Goal: Task Accomplishment & Management: Manage account settings

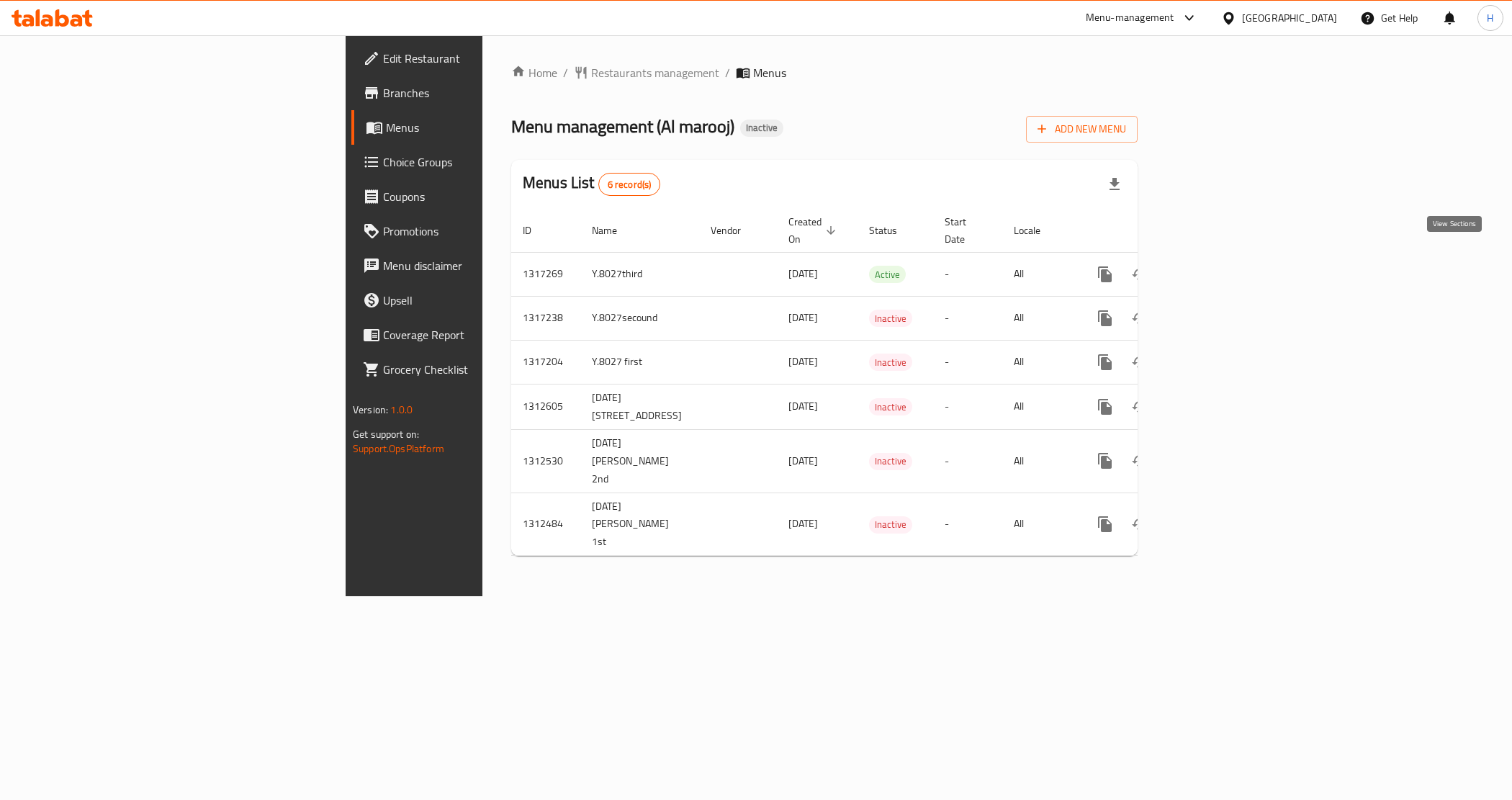
click at [1217, 266] on icon "enhanced table" at bounding box center [1208, 274] width 17 height 17
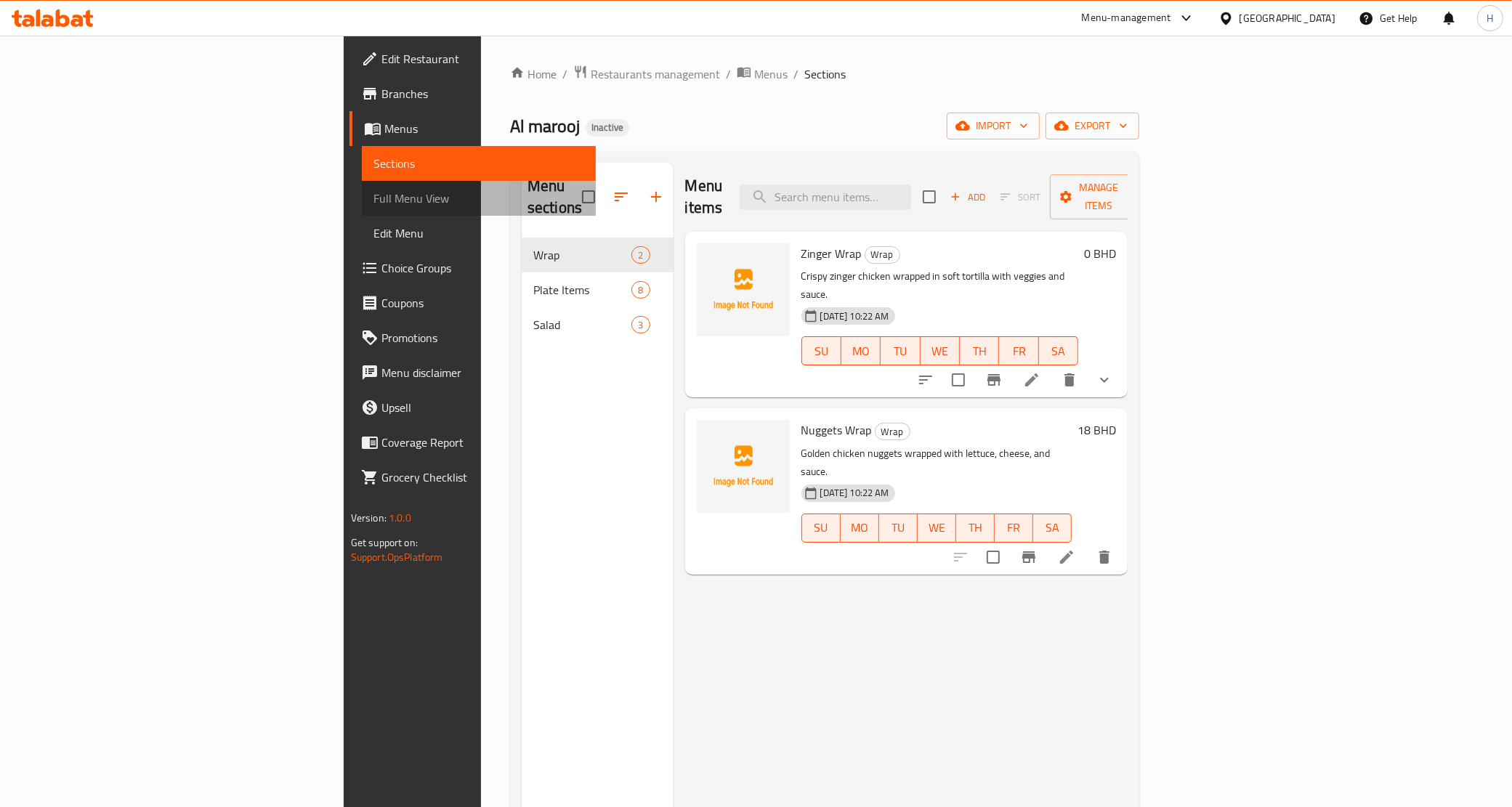
click at [373, 200] on span "Full Menu View" at bounding box center [479, 198] width 211 height 17
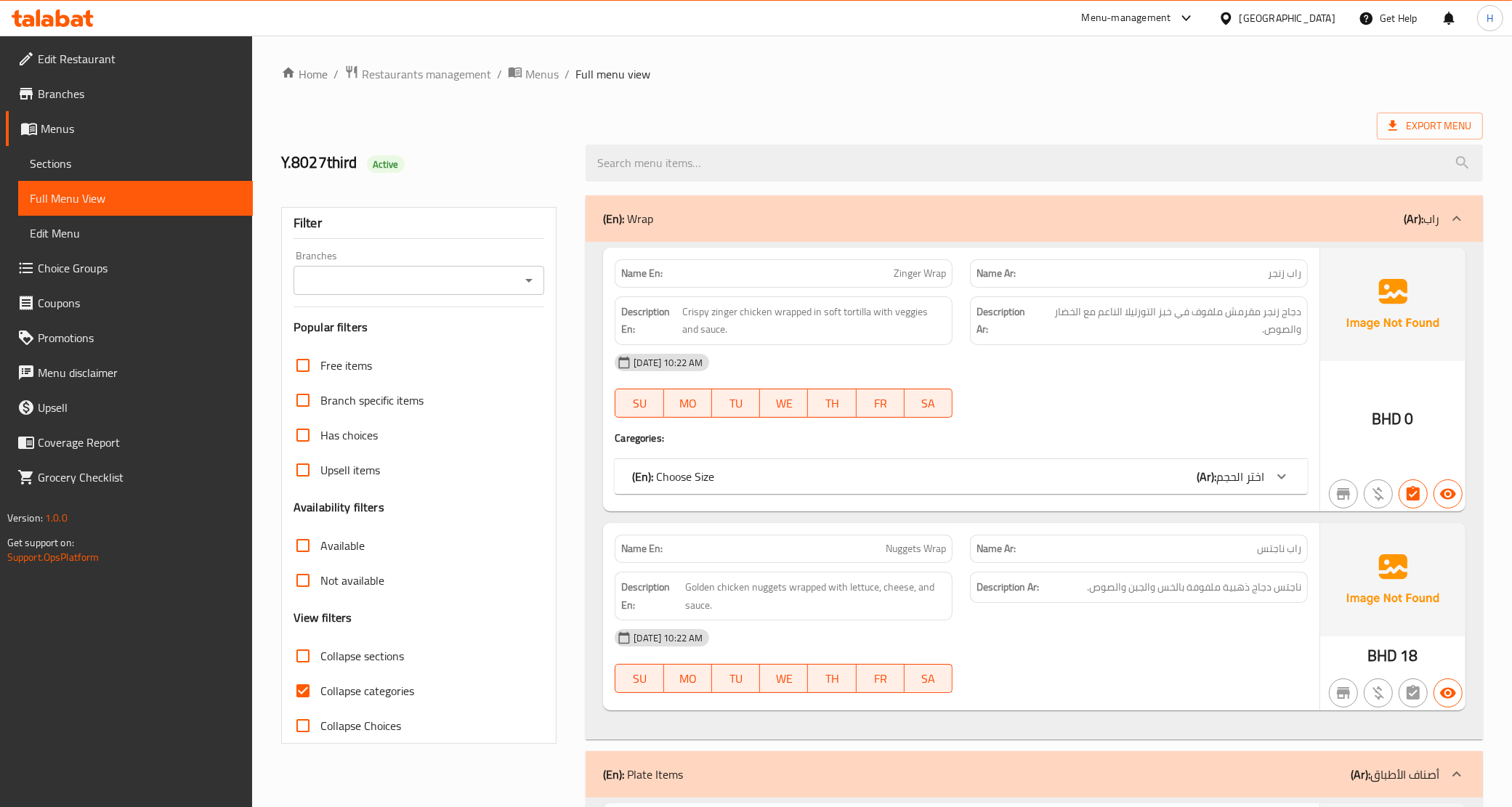
click at [149, 164] on span "Sections" at bounding box center [136, 163] width 211 height 17
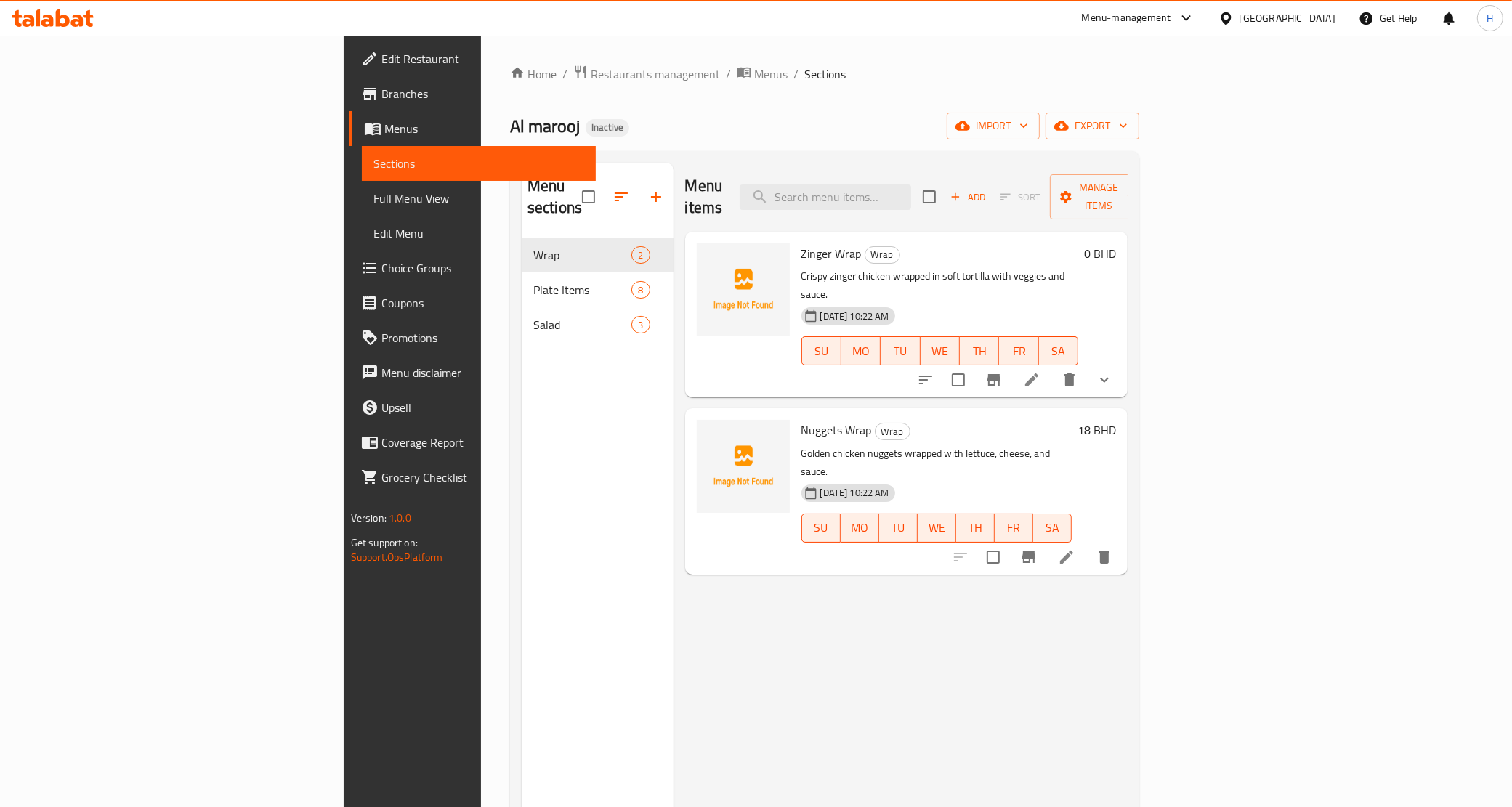
click at [1052, 367] on li at bounding box center [1032, 380] width 40 height 26
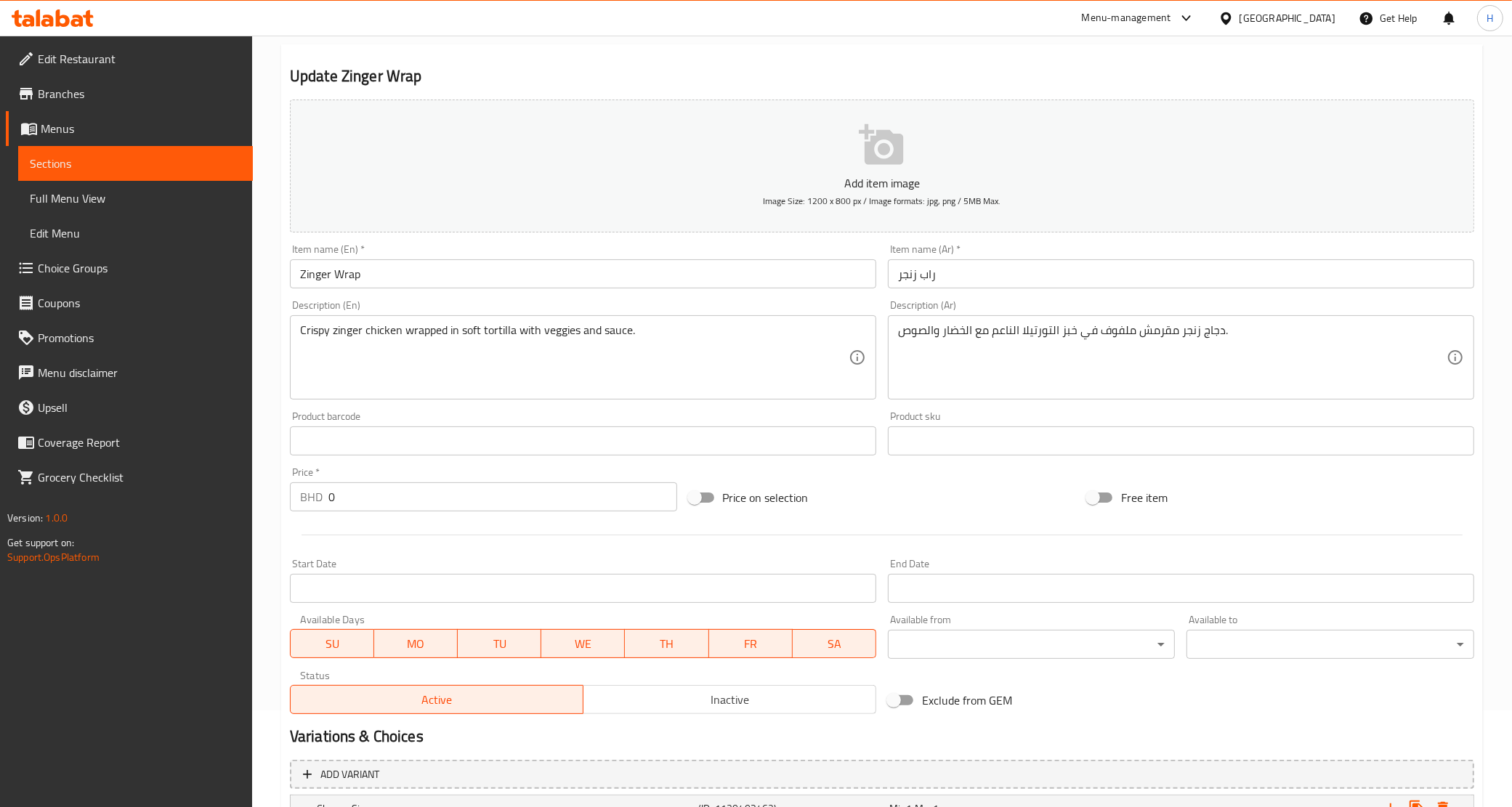
scroll to position [270, 0]
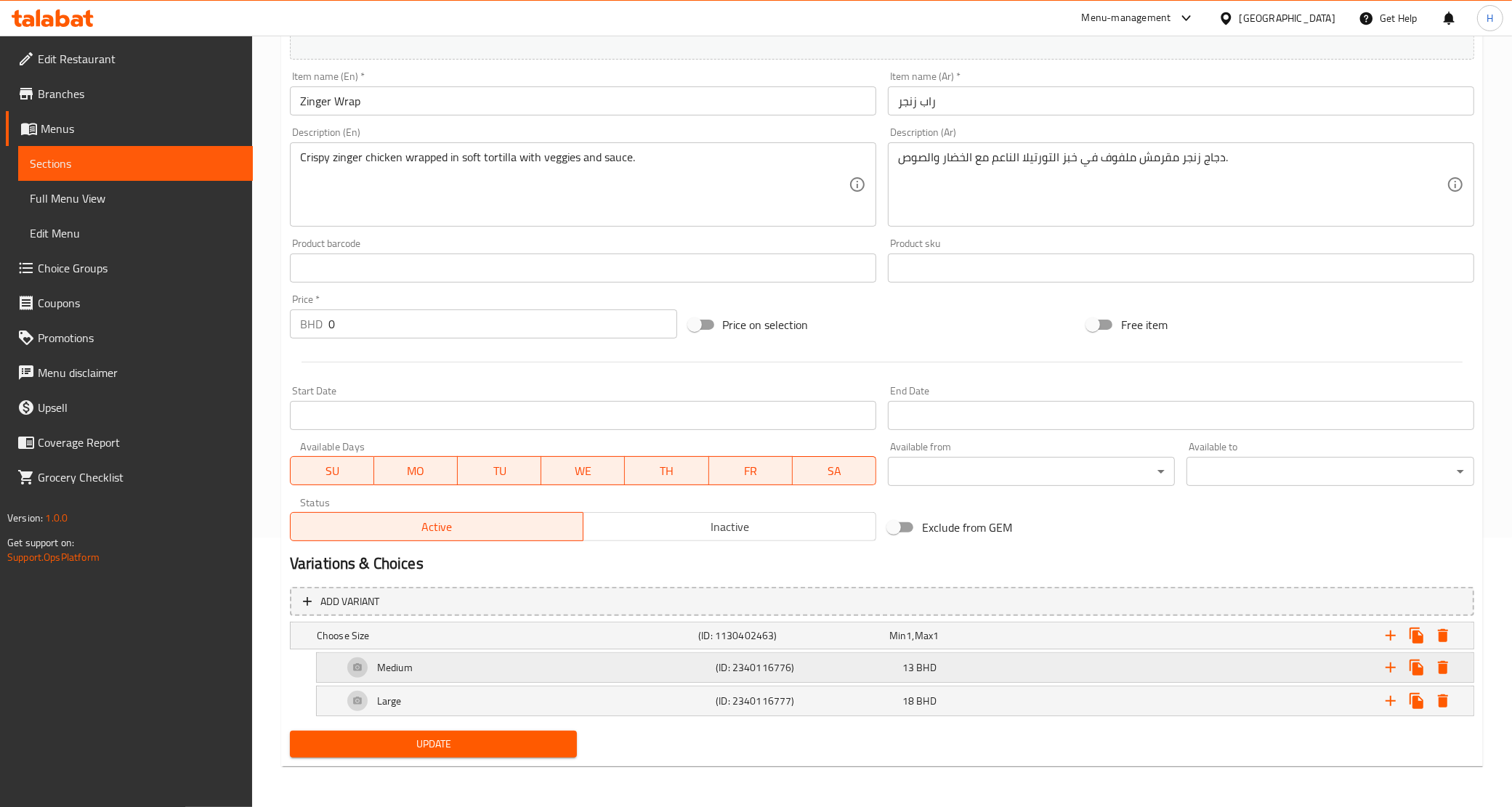
click at [840, 677] on div "Medium (ID: 2340116776) 13 BHD" at bounding box center [899, 668] width 1119 height 35
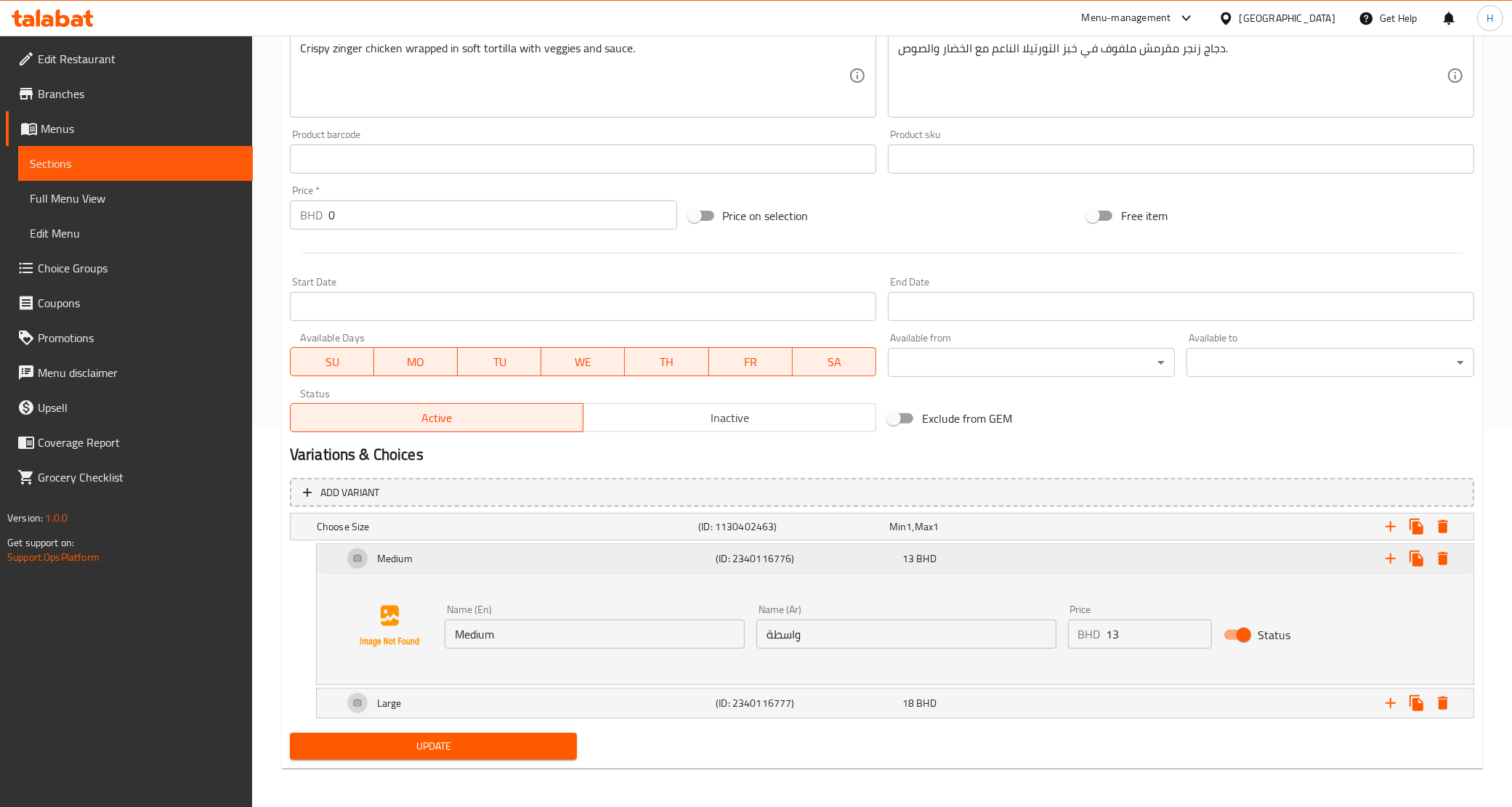
scroll to position [380, 0]
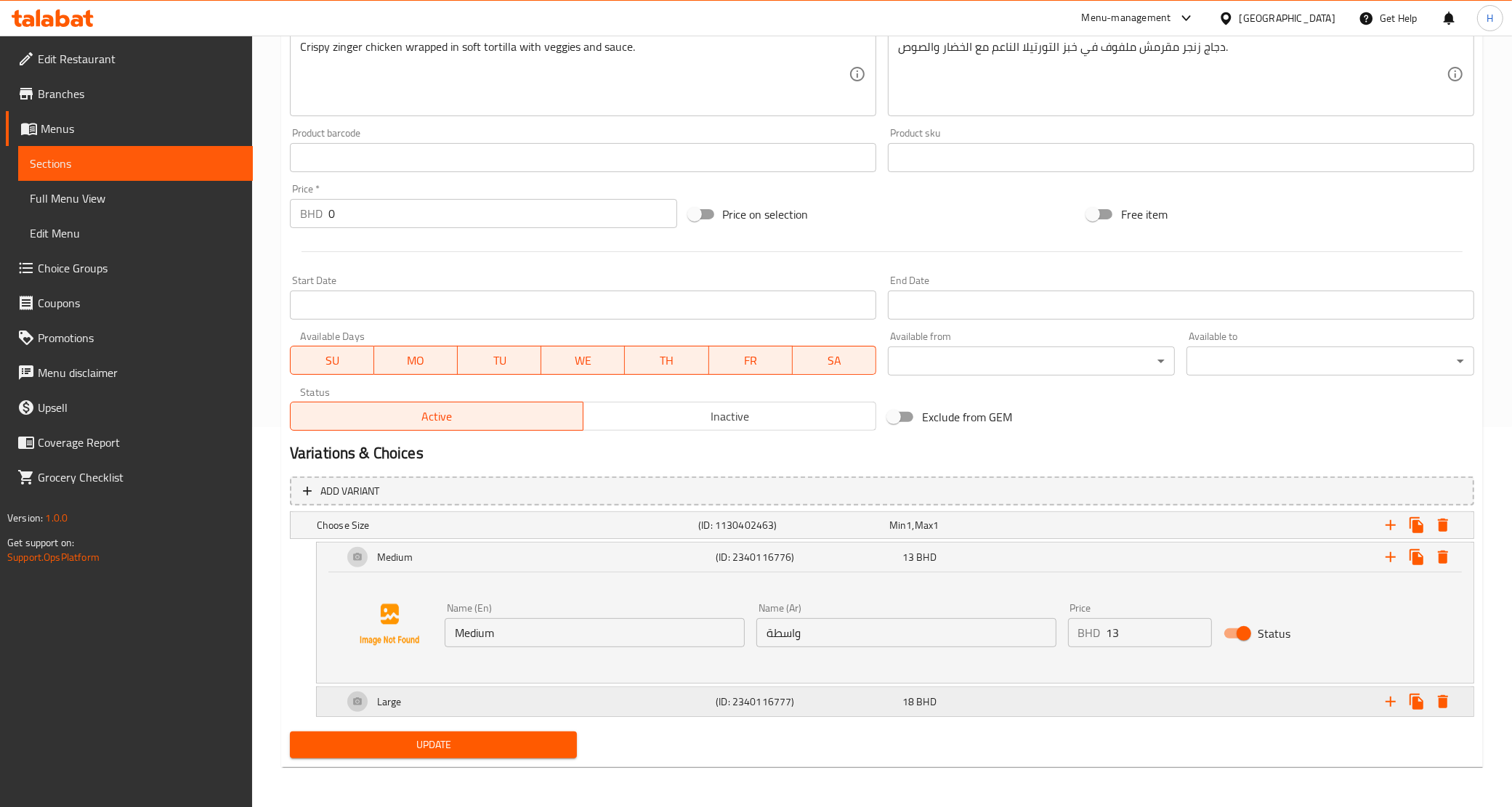
click at [848, 708] on h5 "(ID: 2340116777)" at bounding box center [805, 701] width 181 height 14
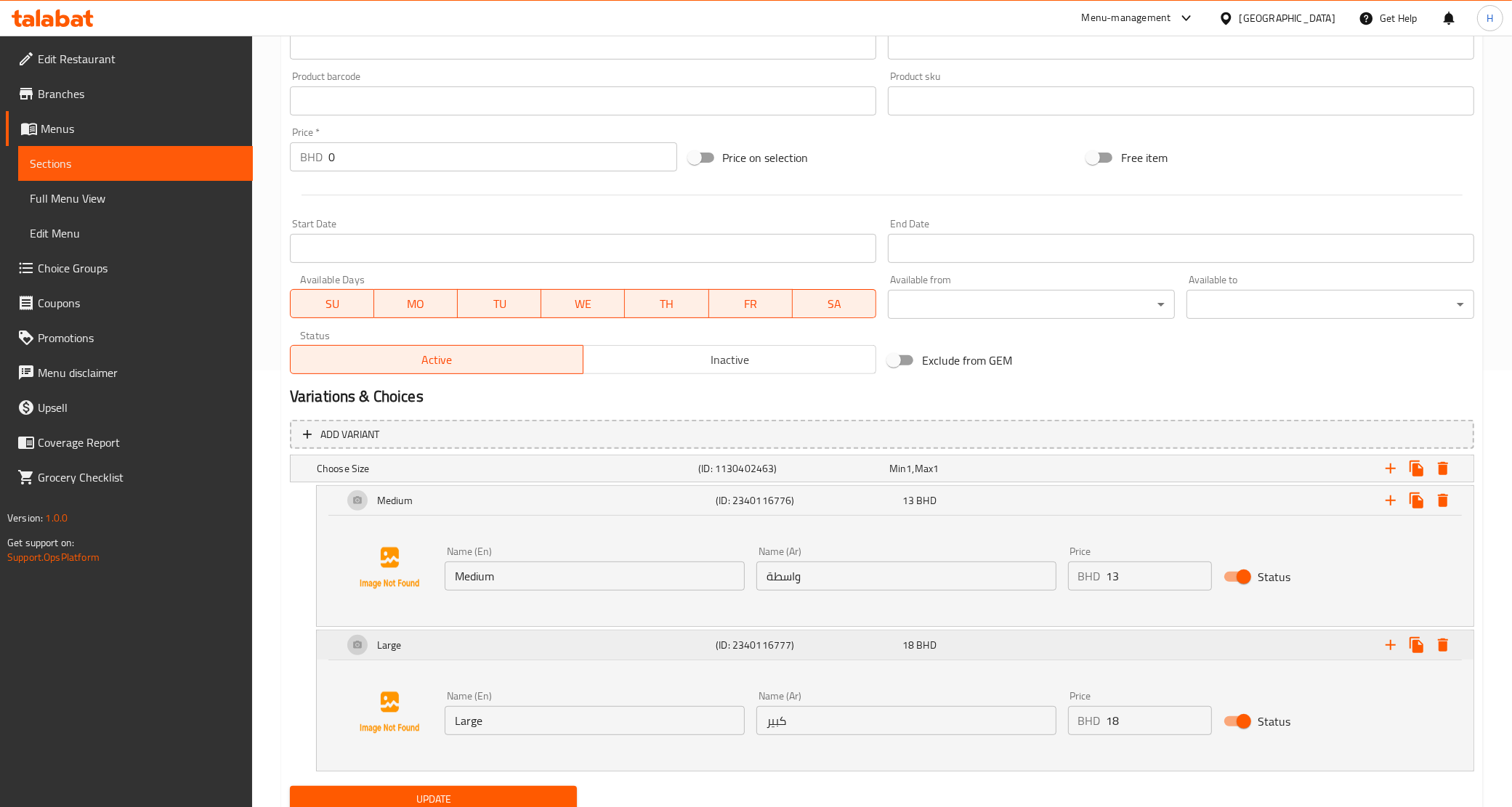
scroll to position [492, 0]
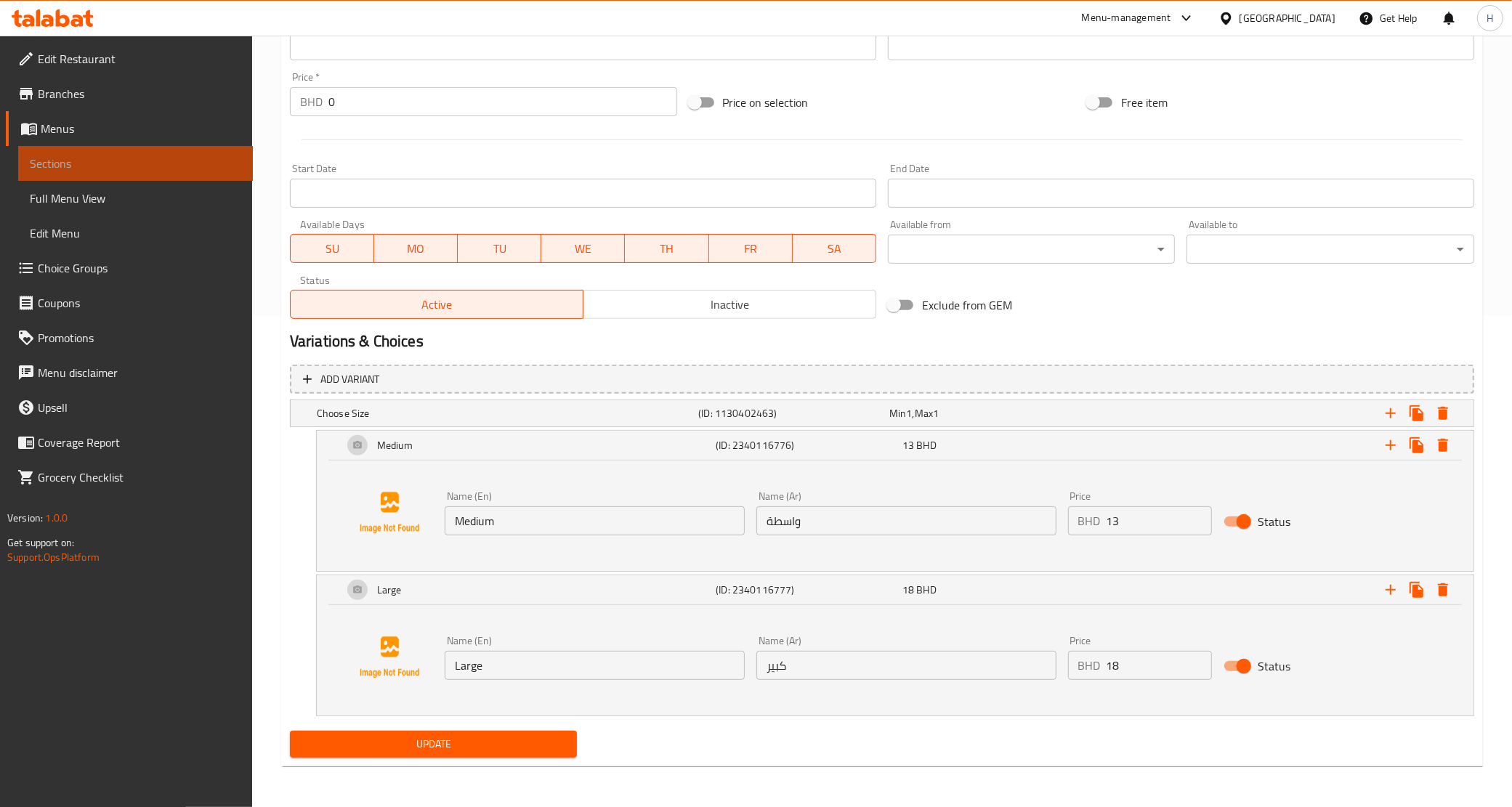
click at [107, 167] on span "Sections" at bounding box center [136, 163] width 211 height 17
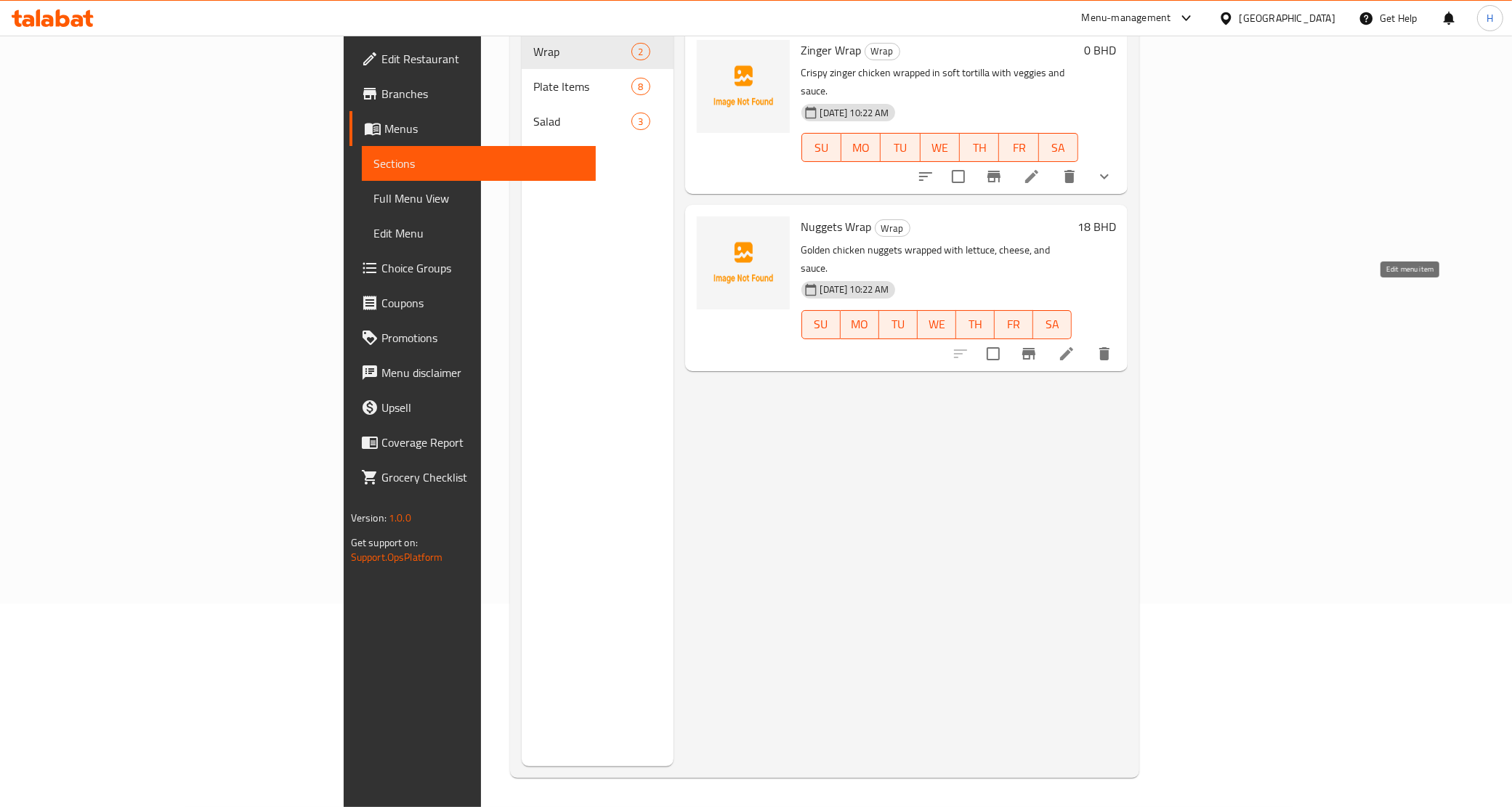
click at [1075, 345] on icon at bounding box center [1066, 354] width 17 height 17
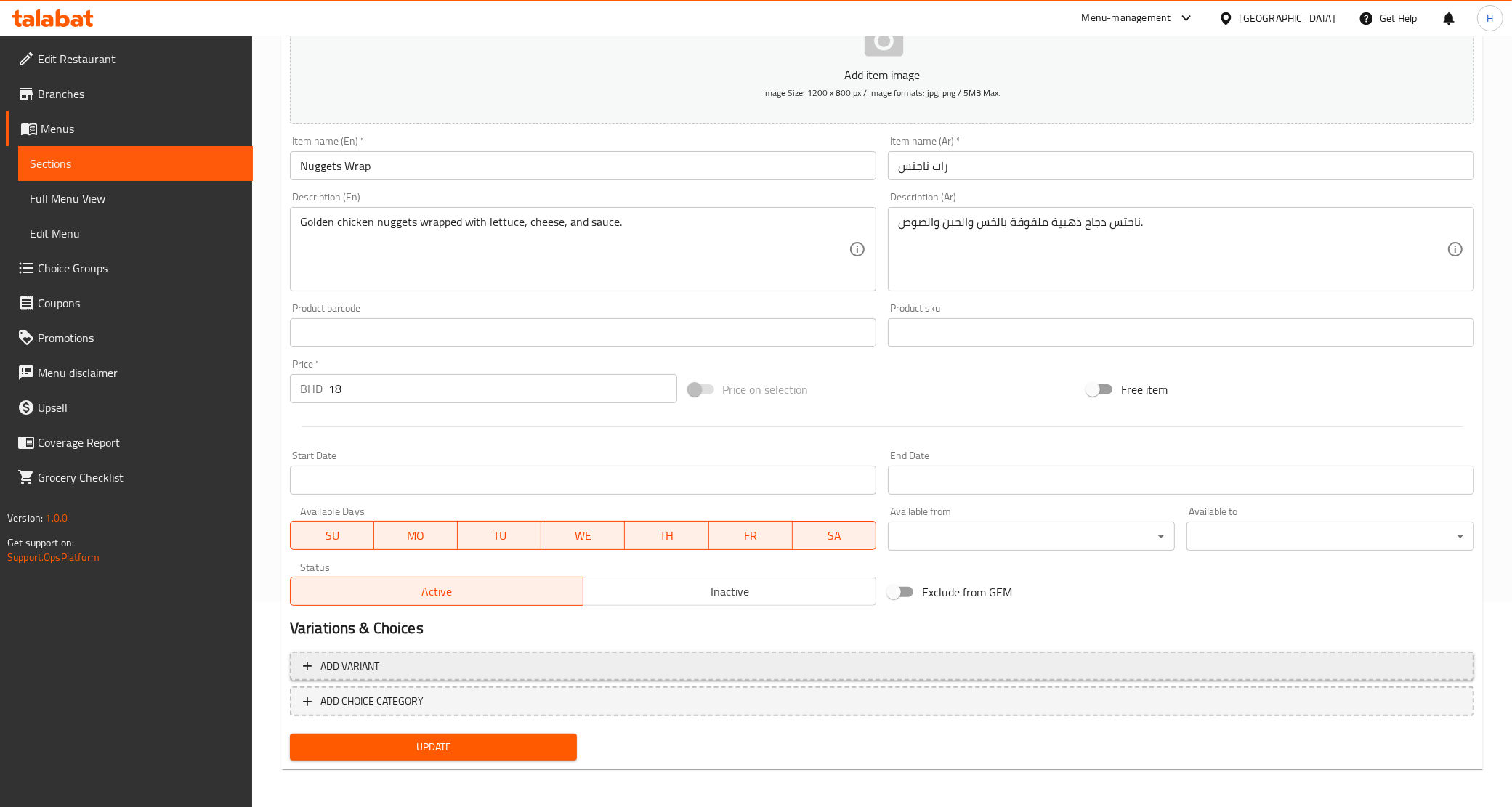
click at [841, 657] on span "Add variant" at bounding box center [881, 666] width 1158 height 18
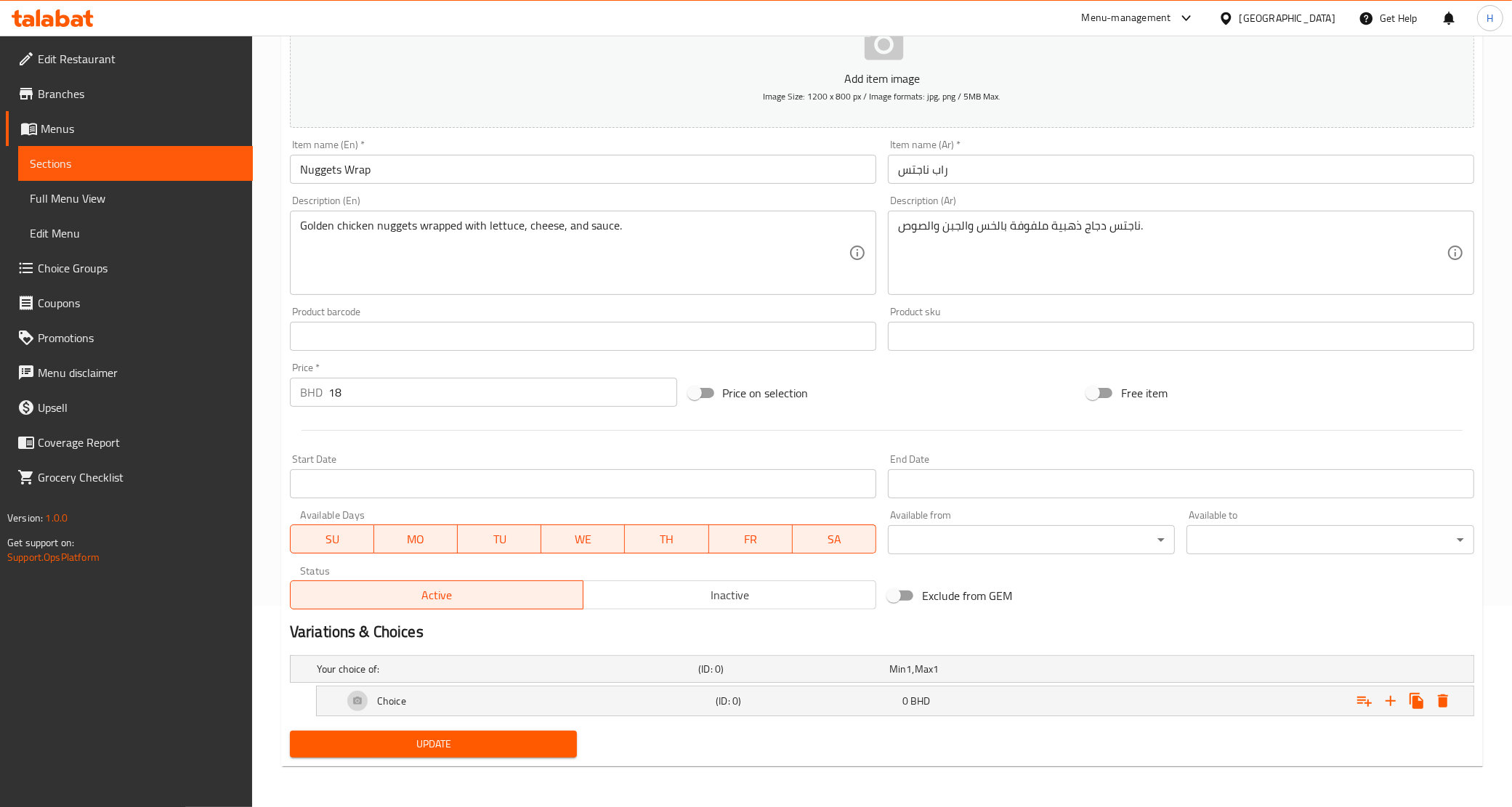
scroll to position [202, 0]
click at [841, 659] on div "(ID: 0)" at bounding box center [790, 668] width 191 height 20
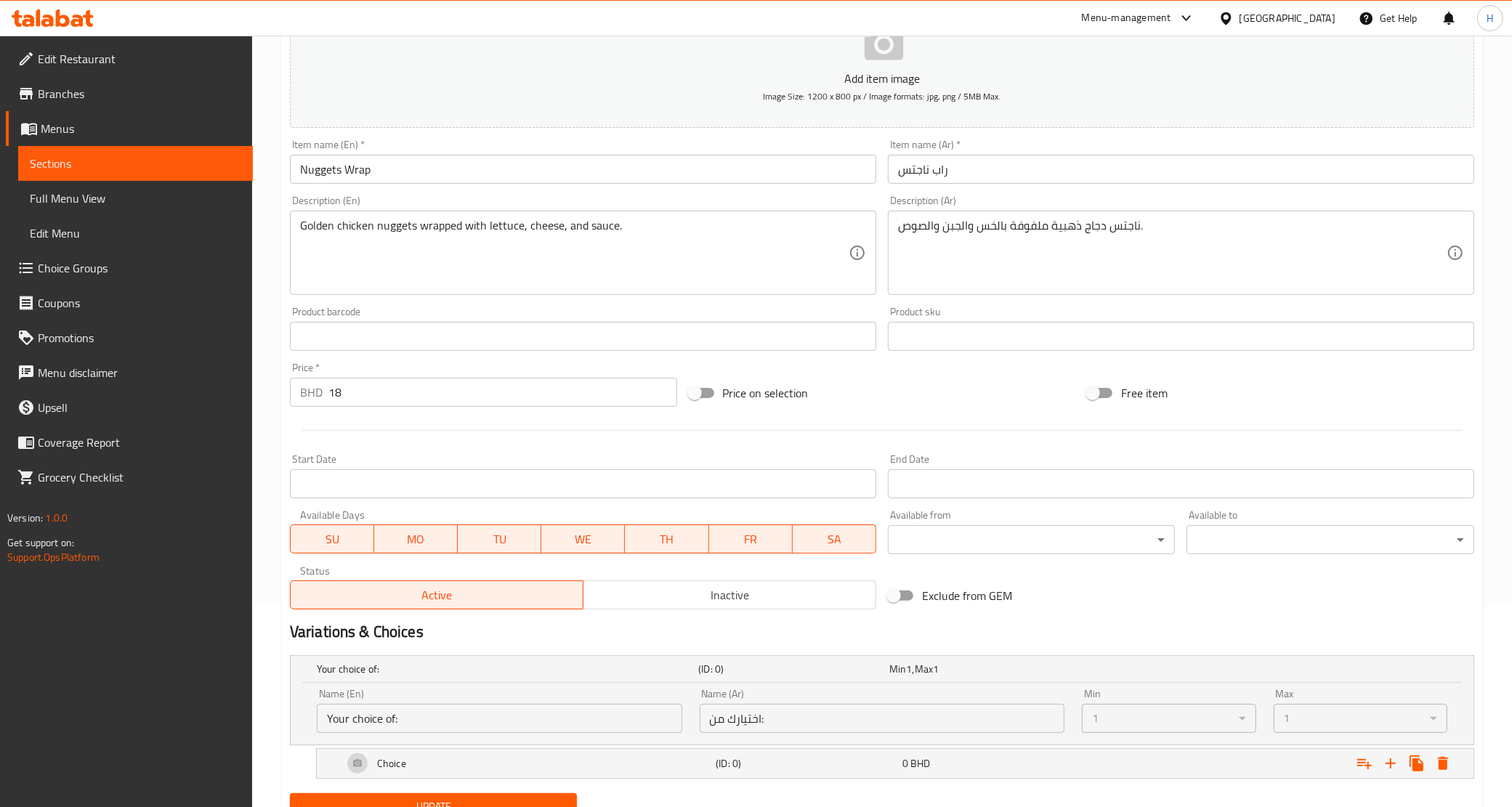
click at [841, 659] on div "(ID: 0)" at bounding box center [790, 668] width 191 height 20
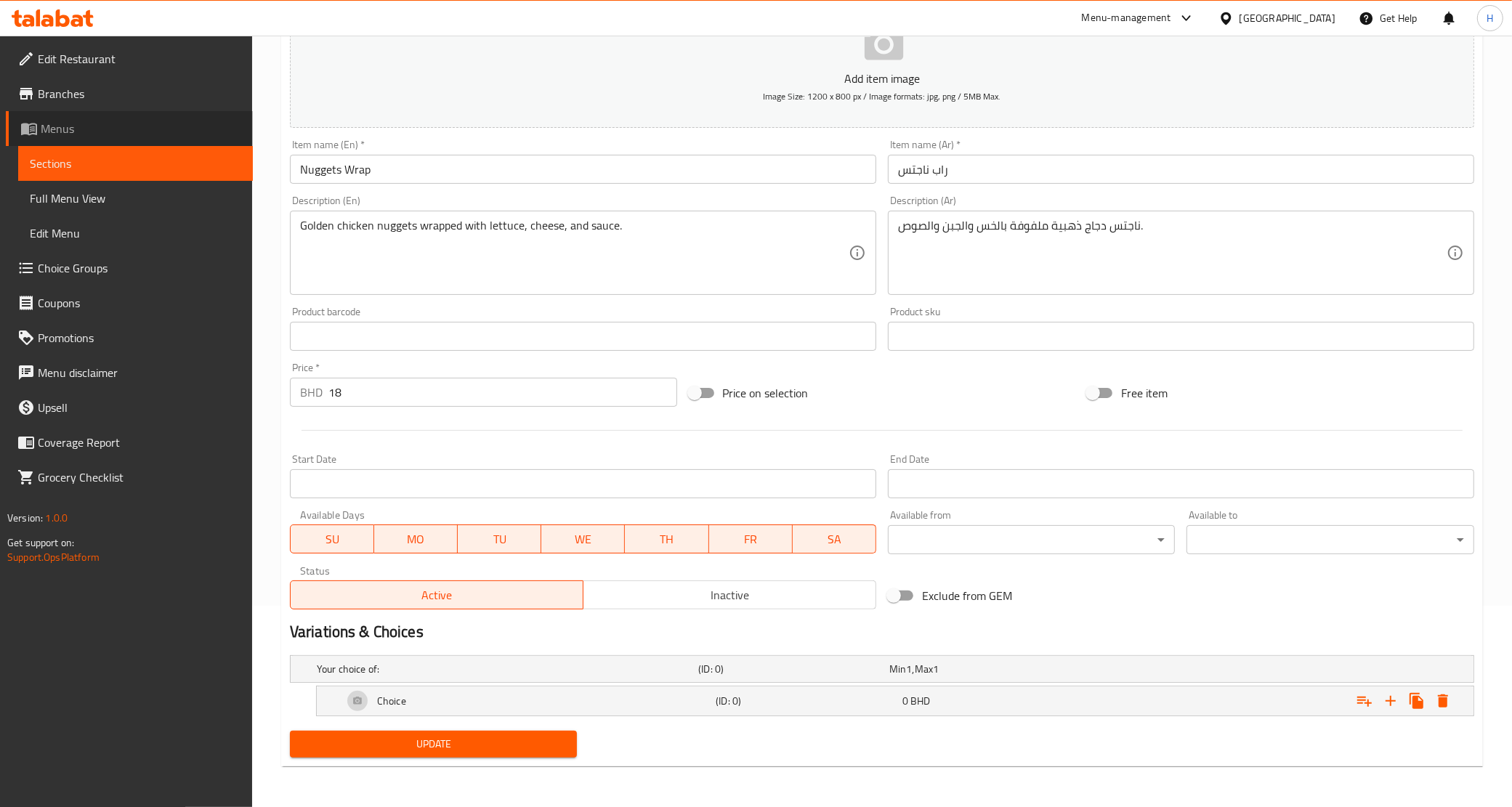
click at [92, 133] on span "Menus" at bounding box center [141, 128] width 201 height 17
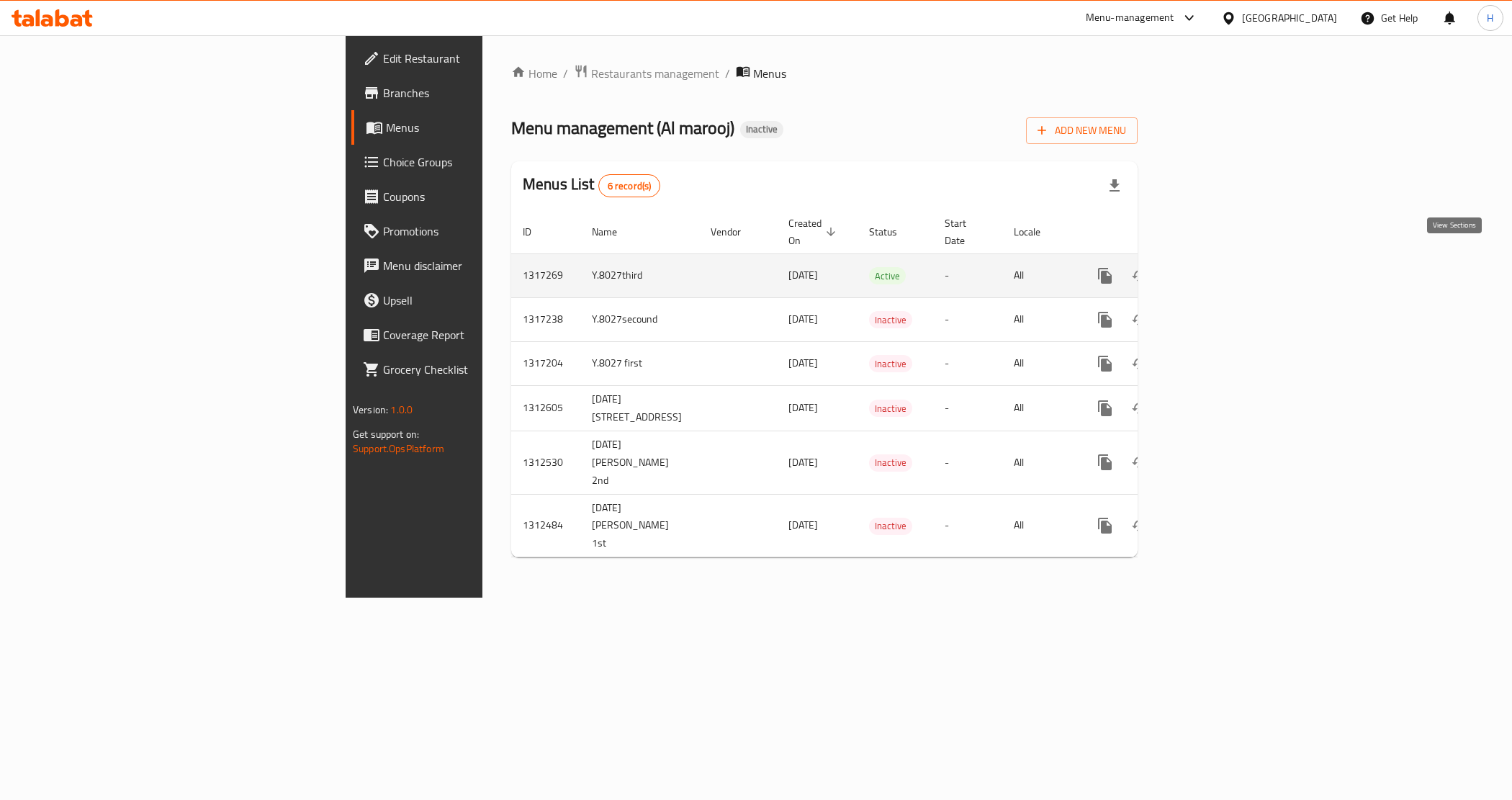
click at [1216, 270] on icon "enhanced table" at bounding box center [1208, 276] width 13 height 13
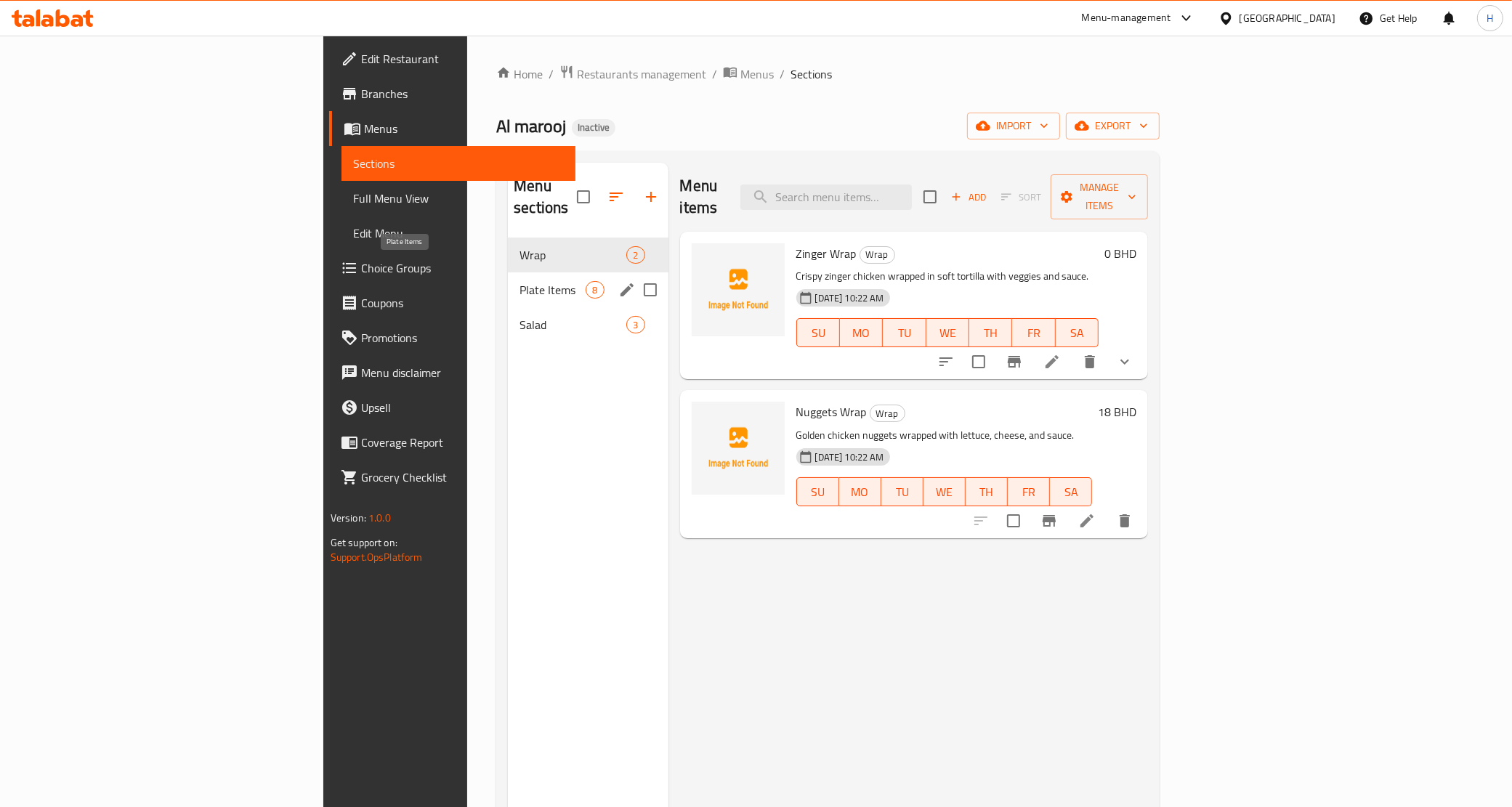
click at [508, 277] on div "Plate Items 8" at bounding box center [587, 290] width 160 height 35
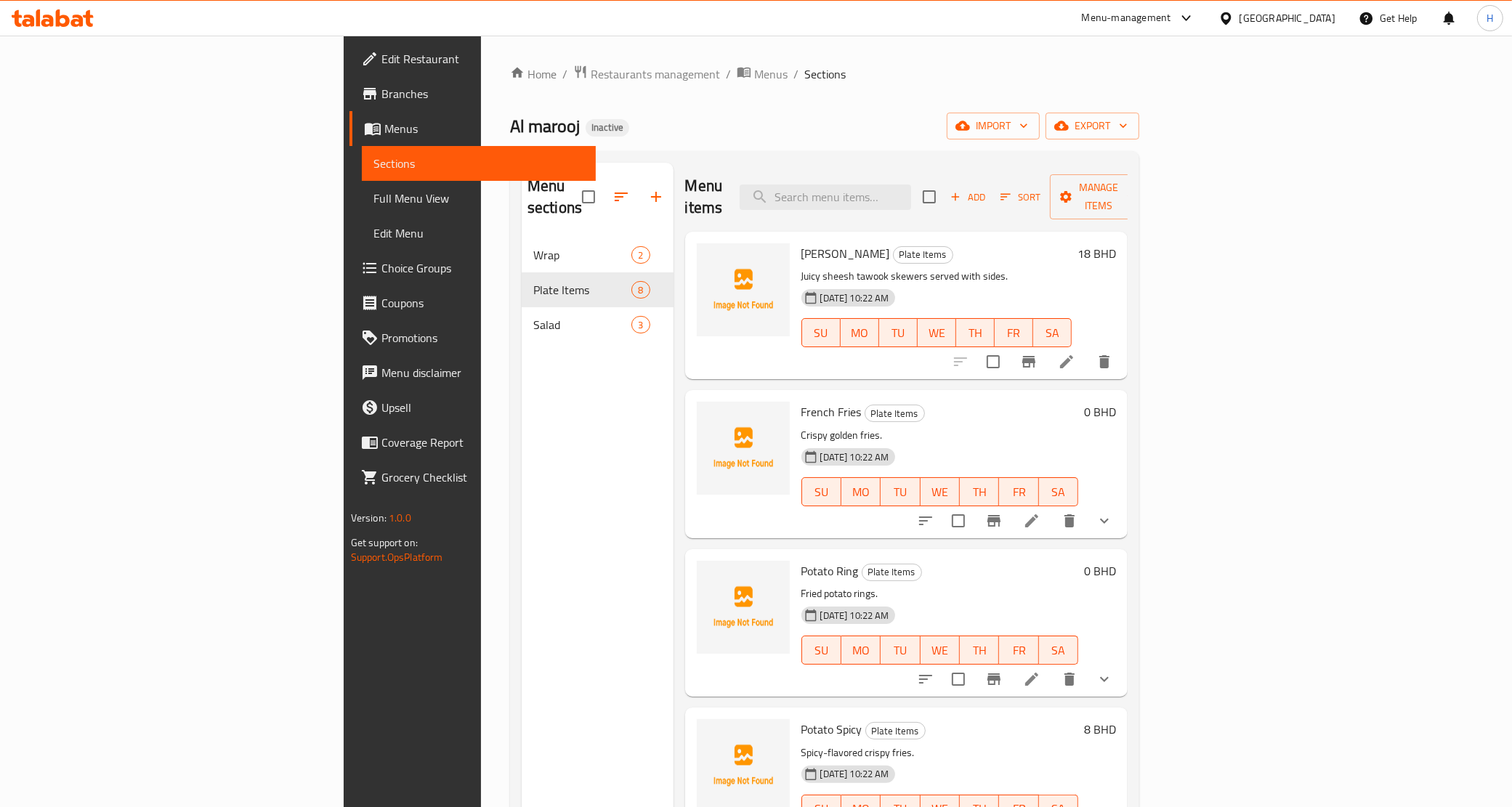
scroll to position [91, 0]
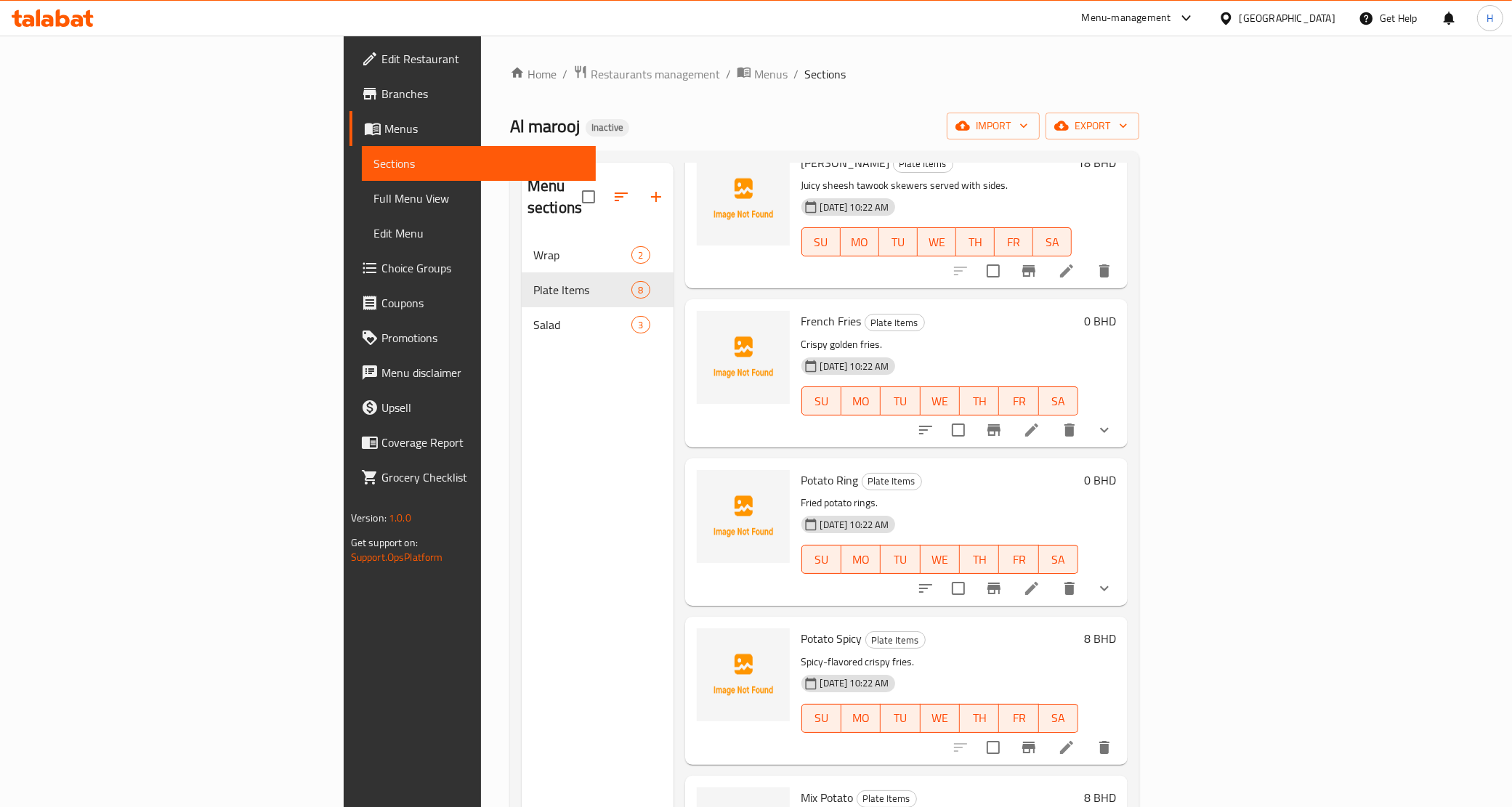
click at [1040, 421] on icon at bounding box center [1031, 429] width 17 height 17
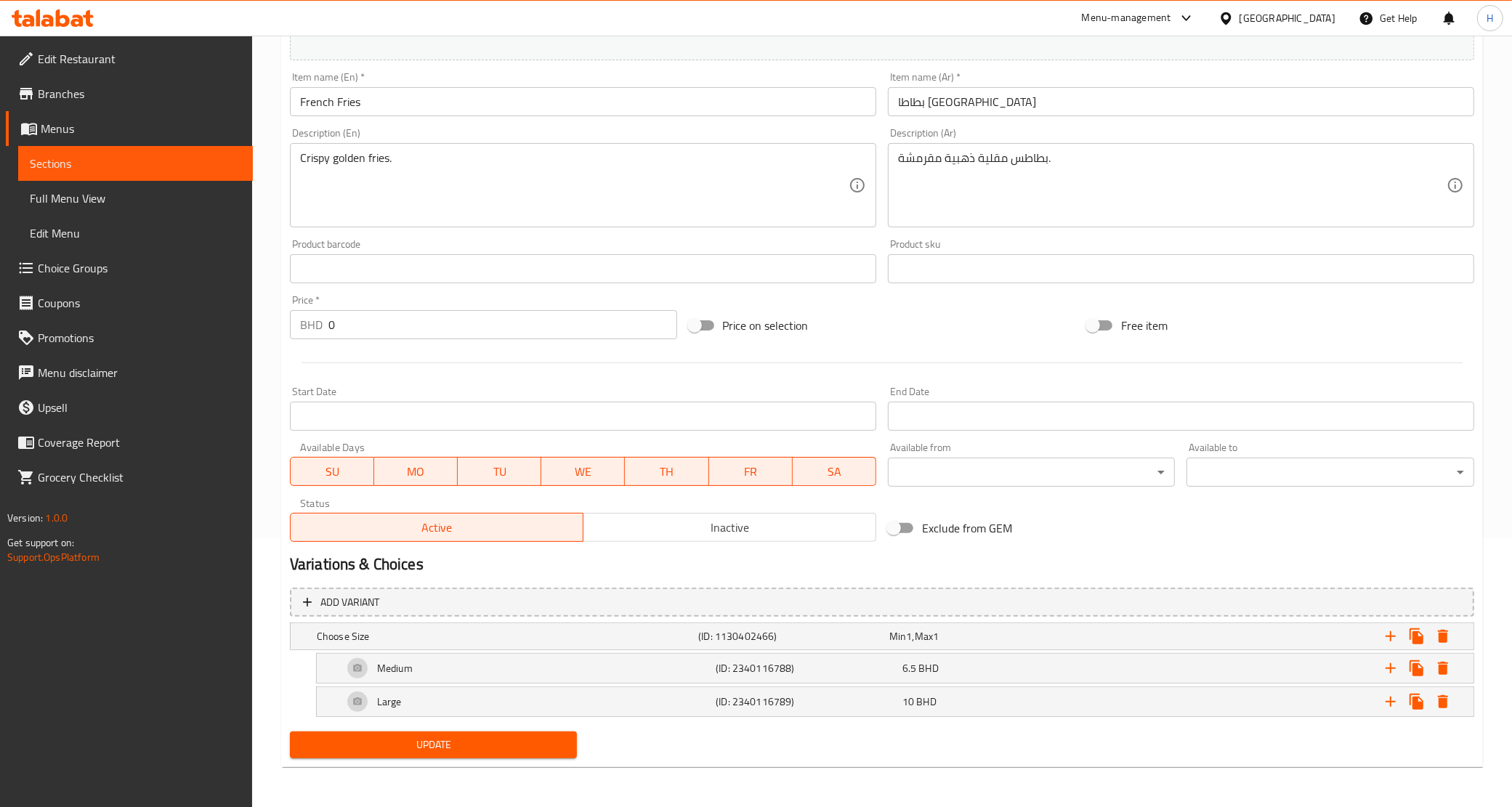
scroll to position [270, 0]
click at [110, 157] on span "Sections" at bounding box center [136, 163] width 211 height 17
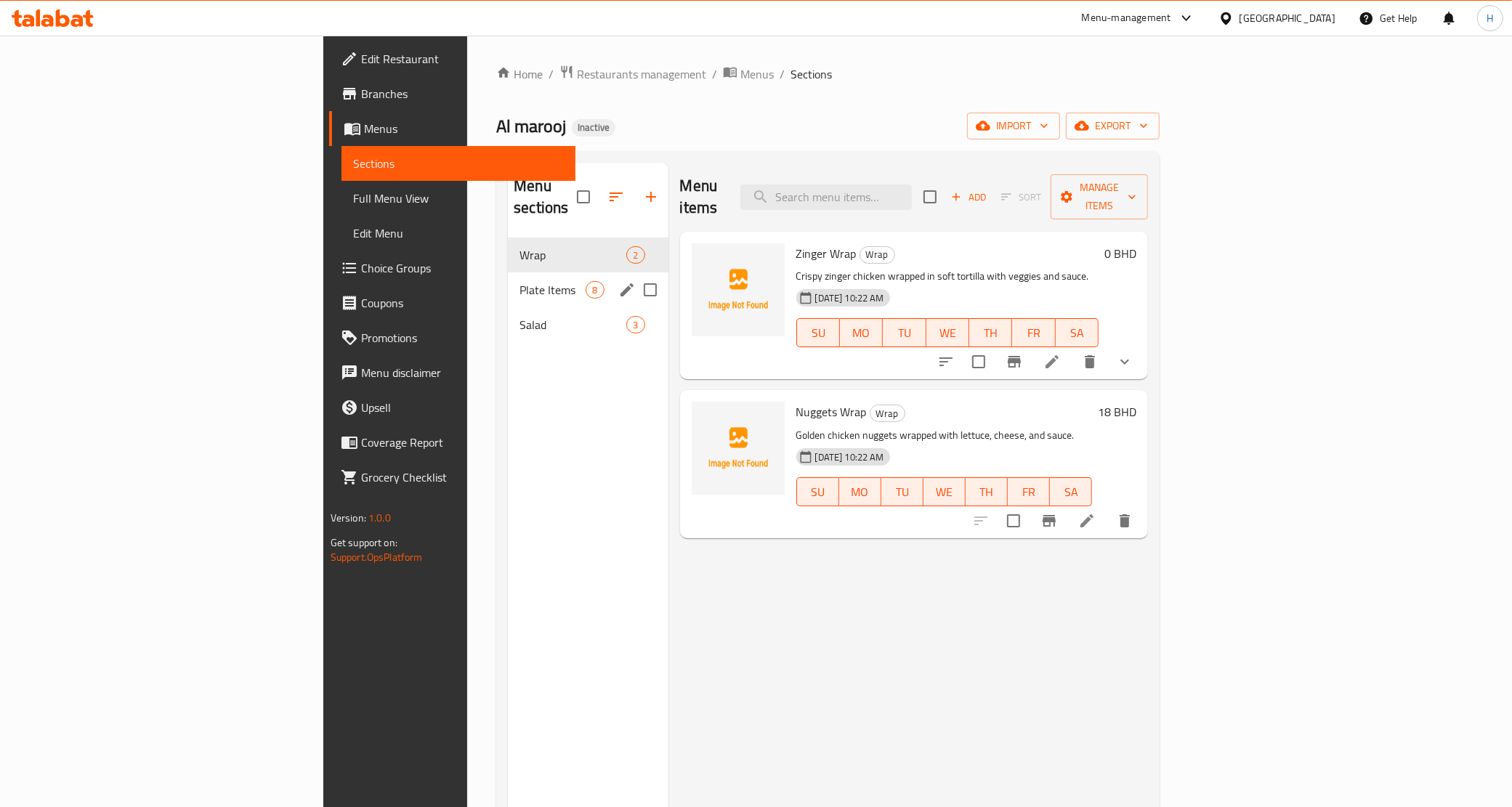
click at [508, 273] on div "Plate Items 8" at bounding box center [587, 290] width 160 height 35
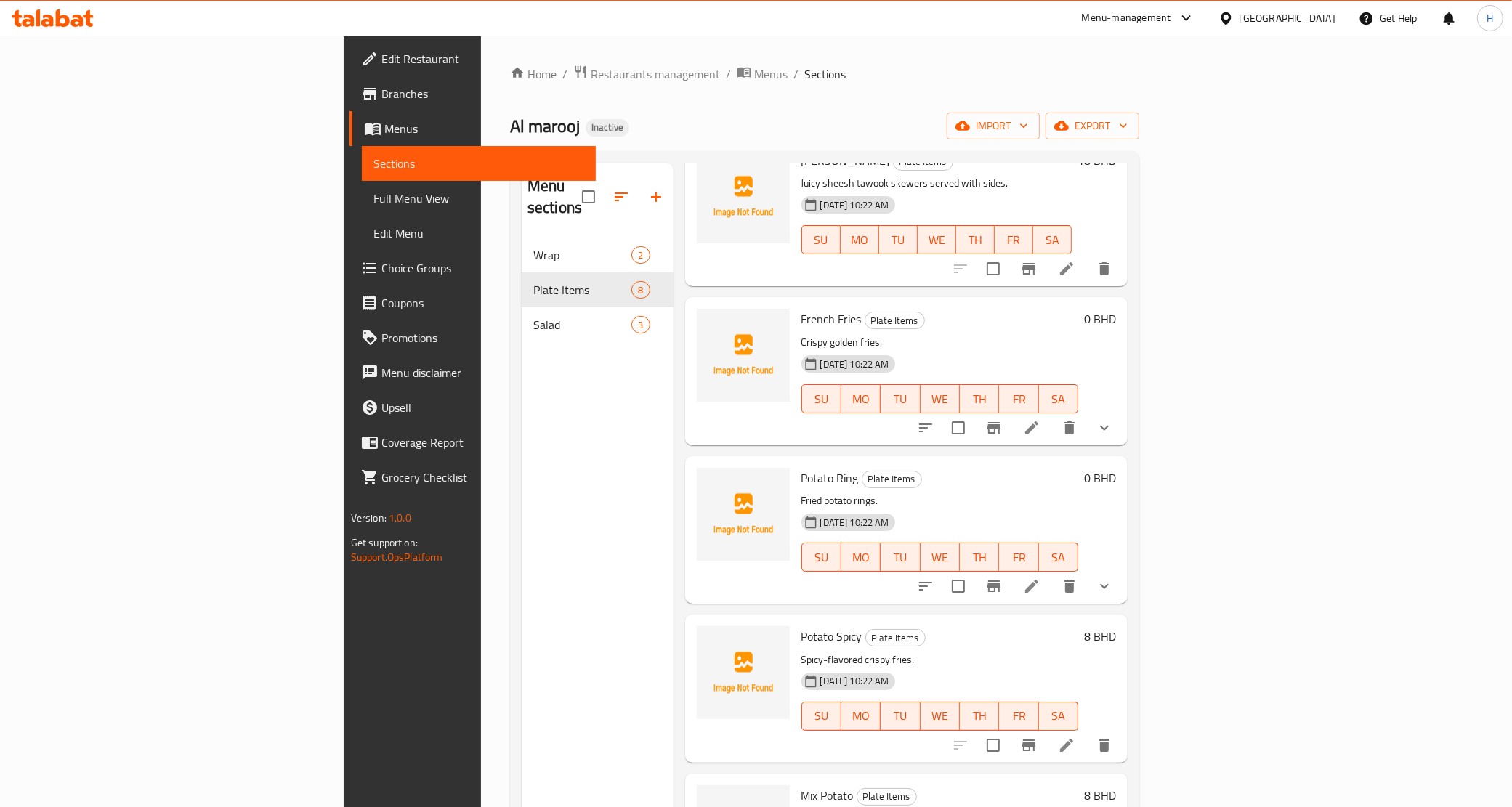
scroll to position [181, 0]
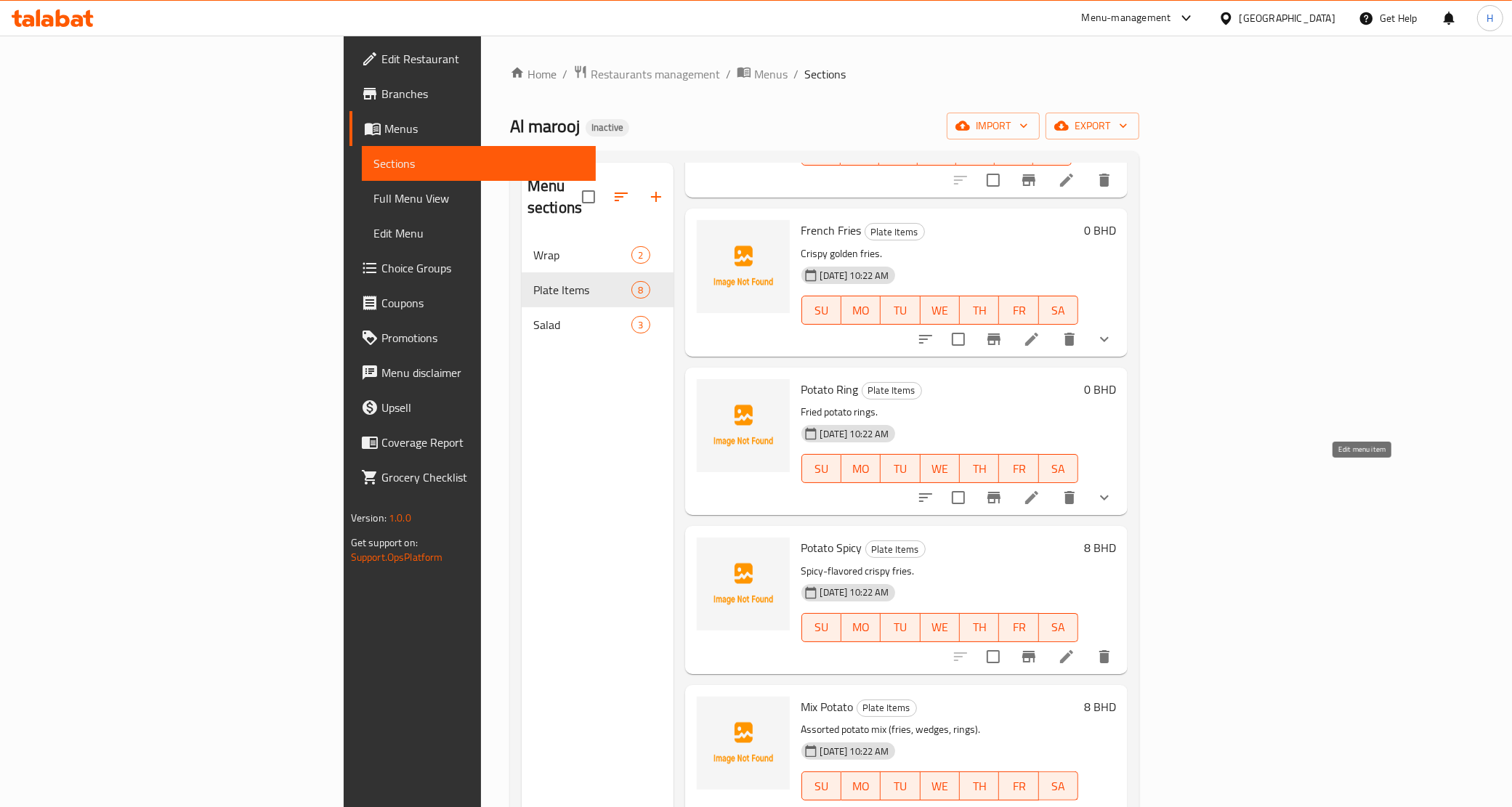
click at [1040, 489] on icon at bounding box center [1031, 497] width 17 height 17
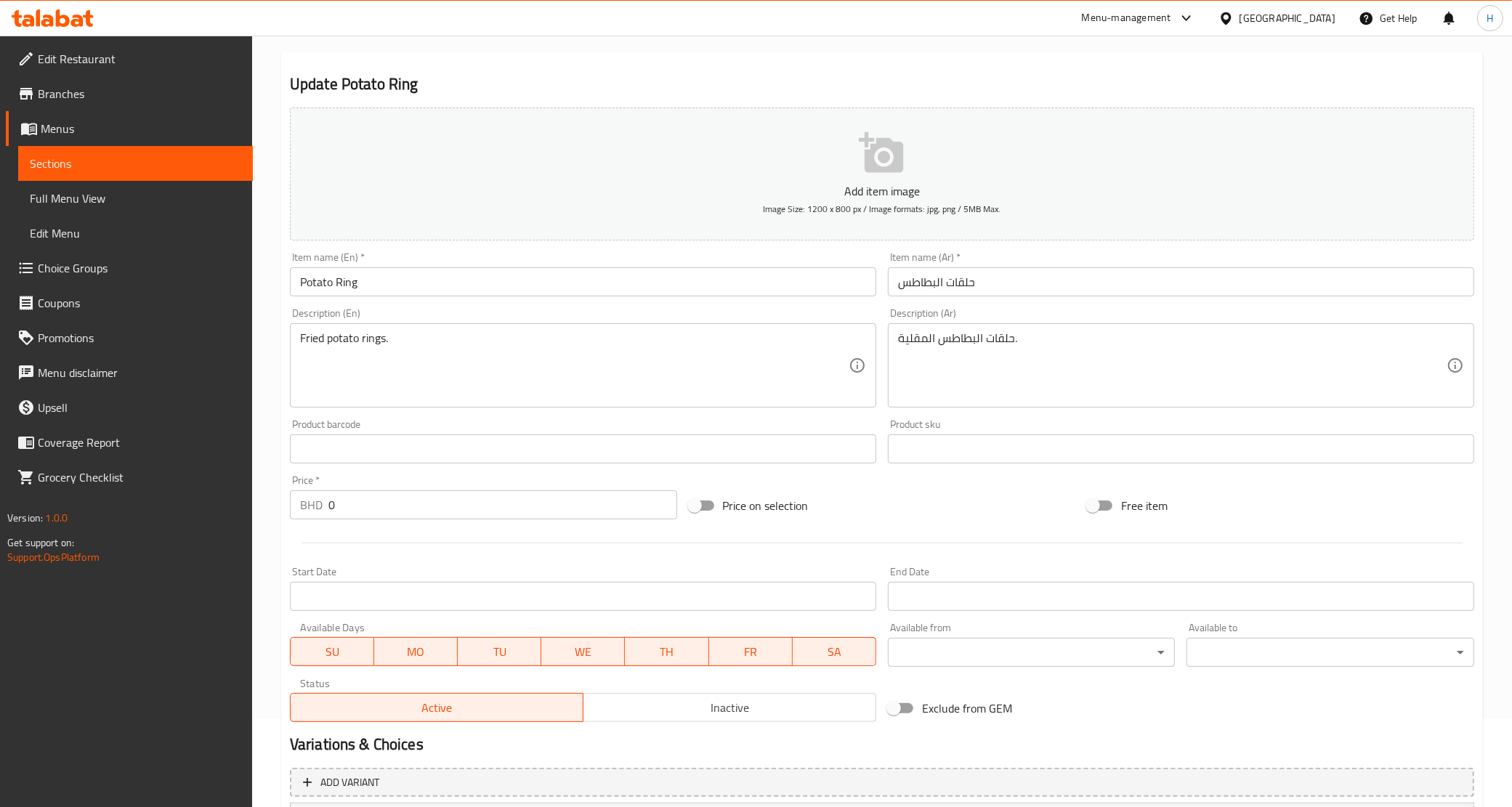
scroll to position [270, 0]
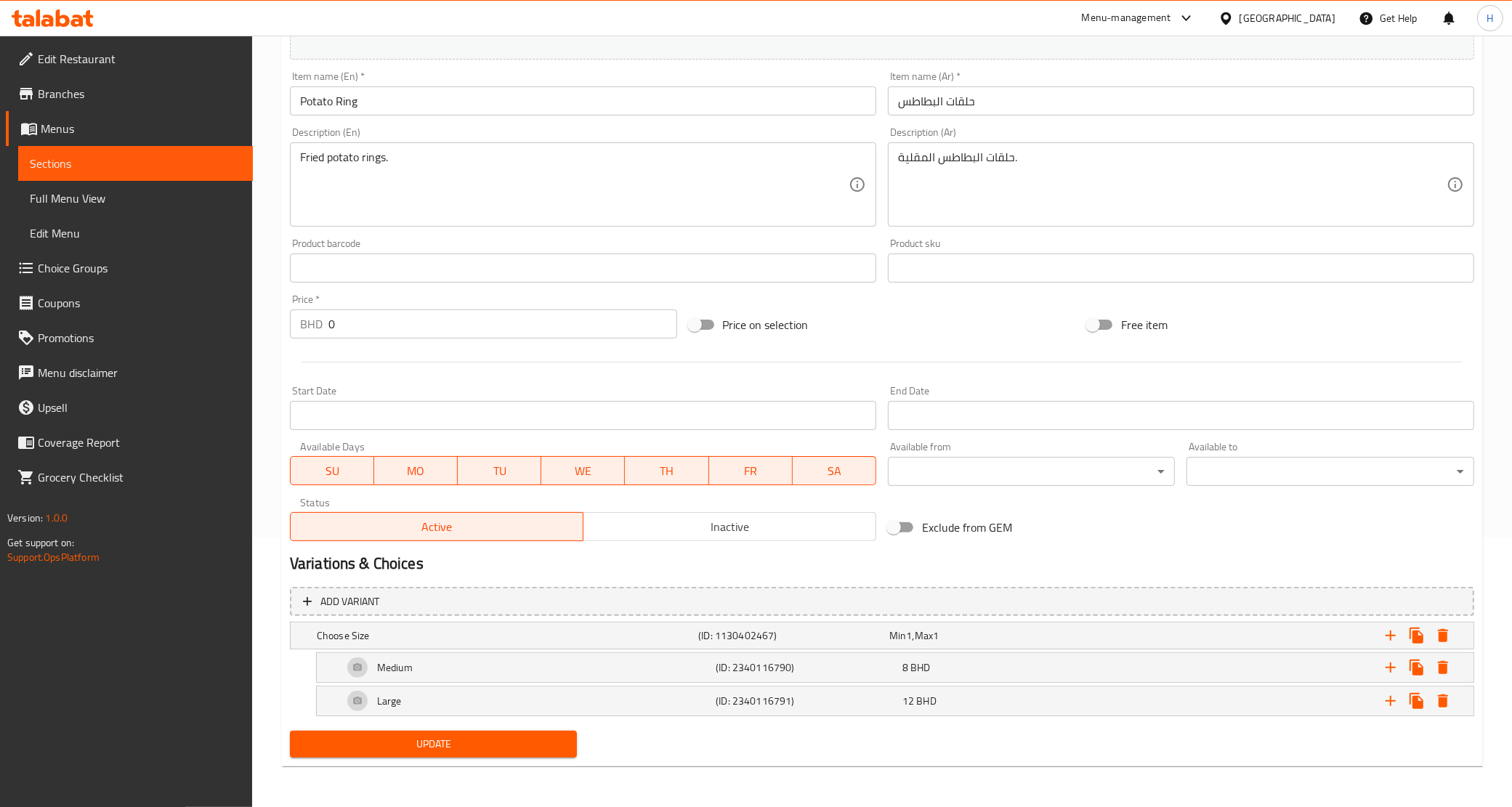
click at [151, 177] on link "Sections" at bounding box center [135, 163] width 235 height 35
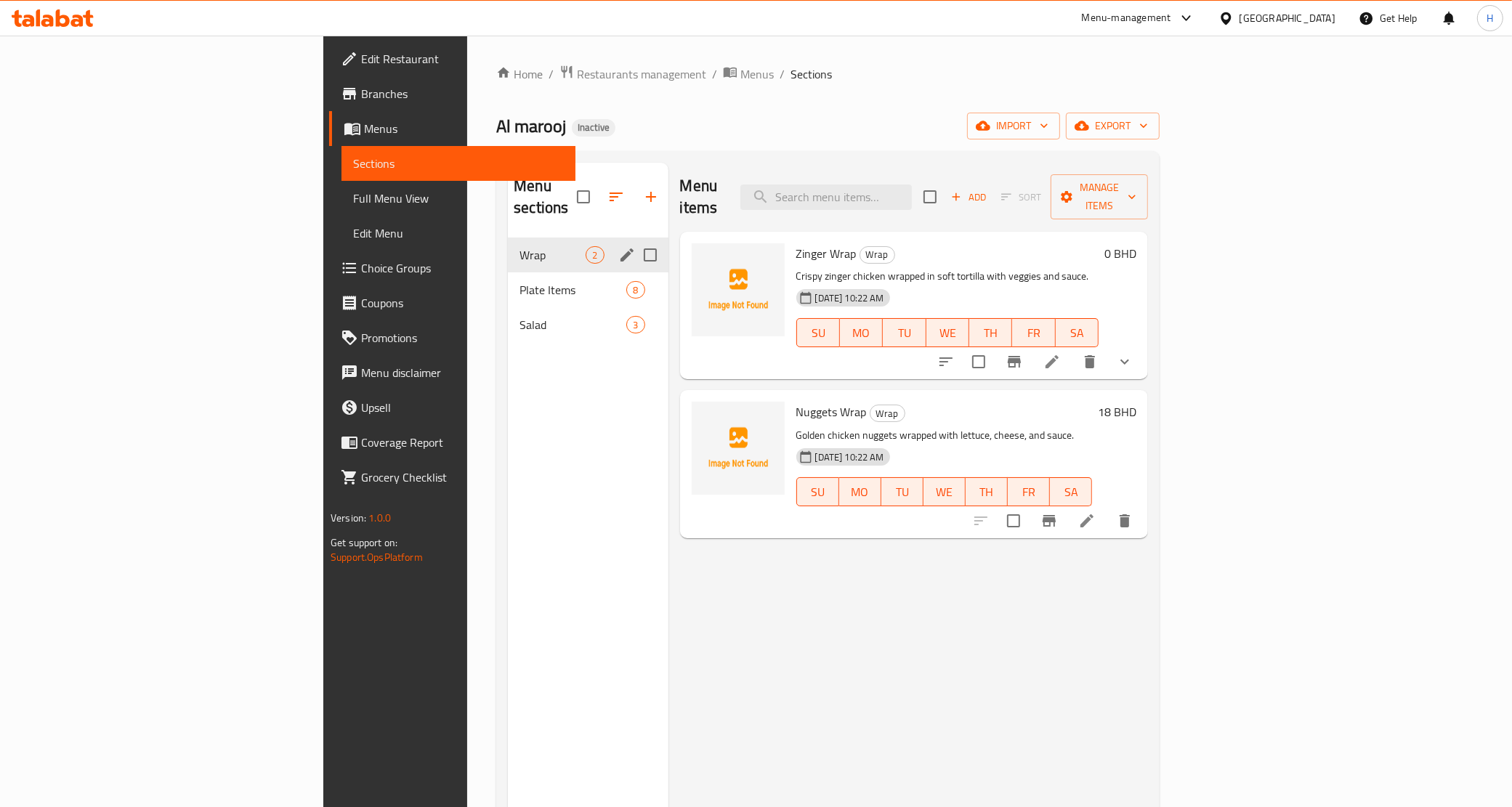
click at [519, 281] on span "Plate Items" at bounding box center [572, 289] width 107 height 17
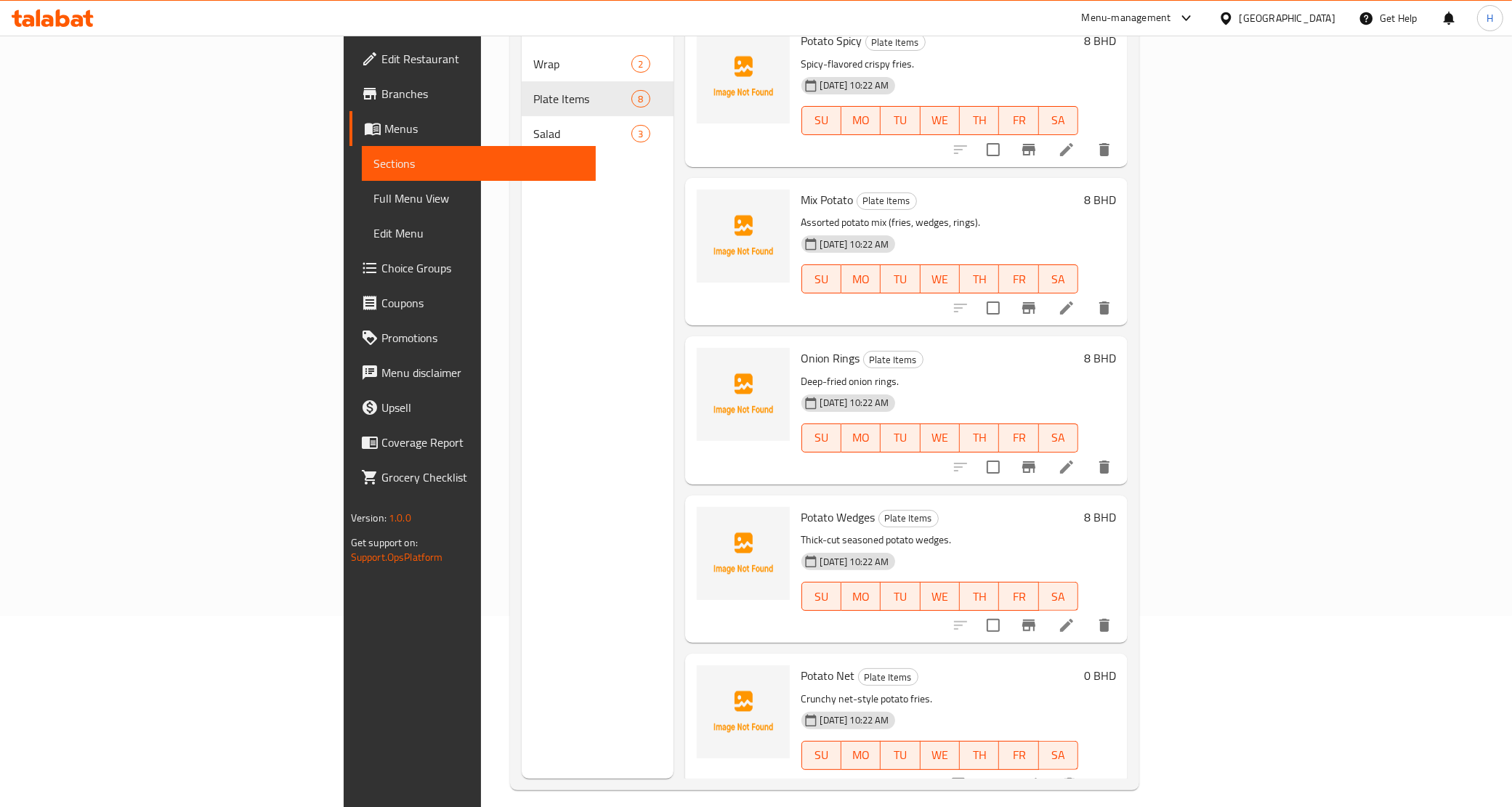
scroll to position [204, 0]
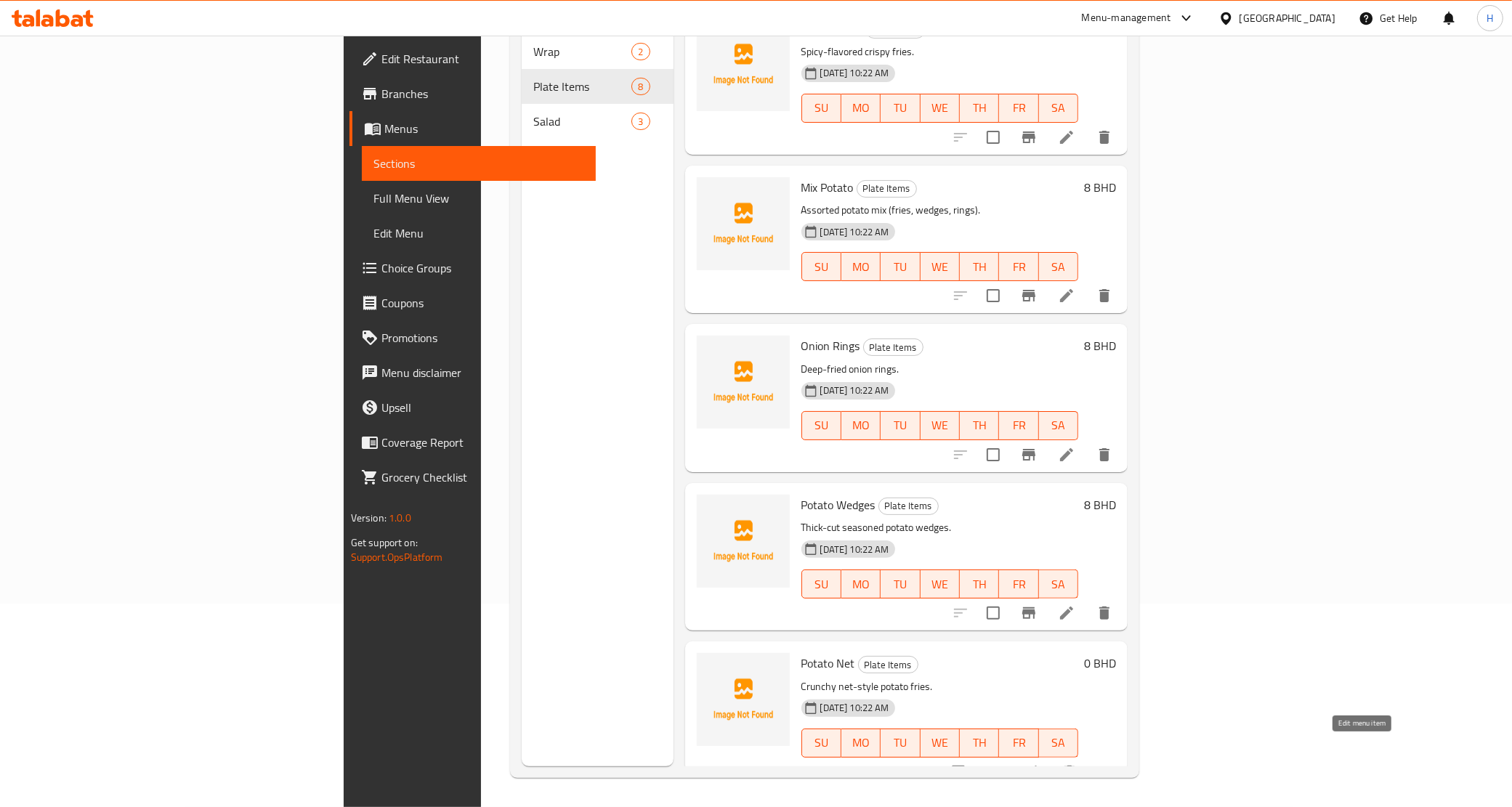
click at [1040, 764] on icon at bounding box center [1031, 772] width 17 height 17
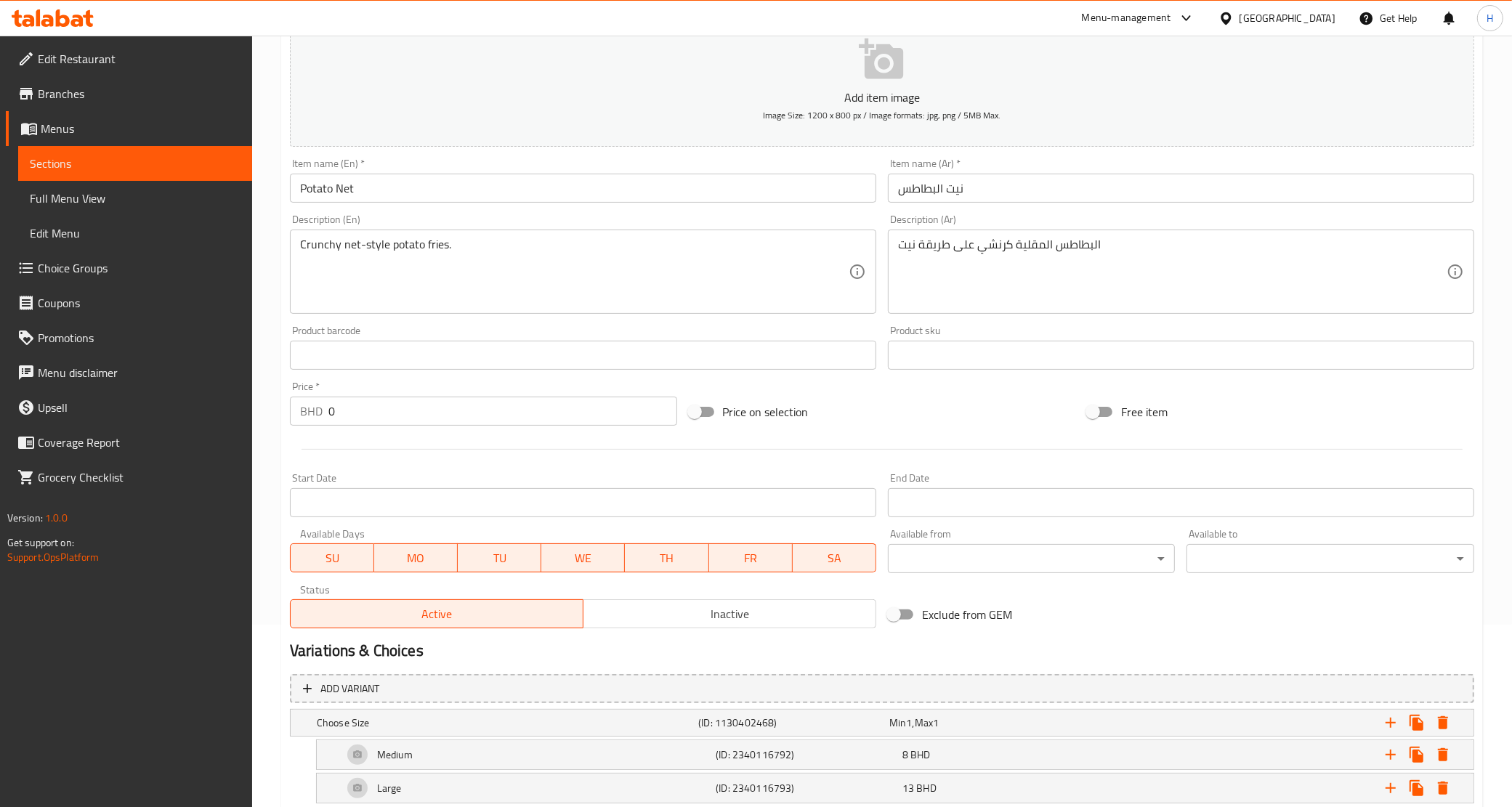
scroll to position [270, 0]
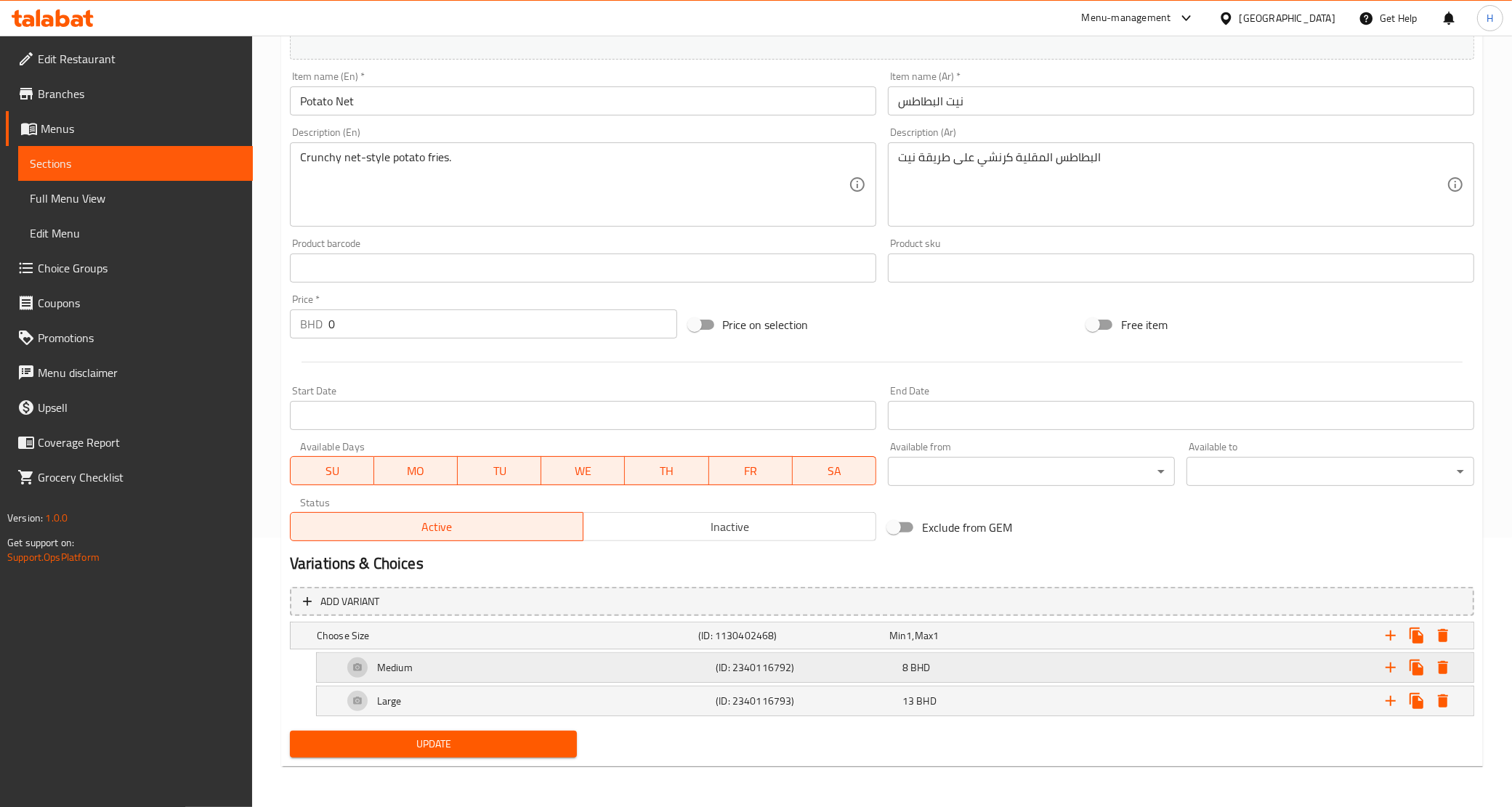
click at [734, 674] on h5 "(ID: 2340116792)" at bounding box center [805, 667] width 181 height 14
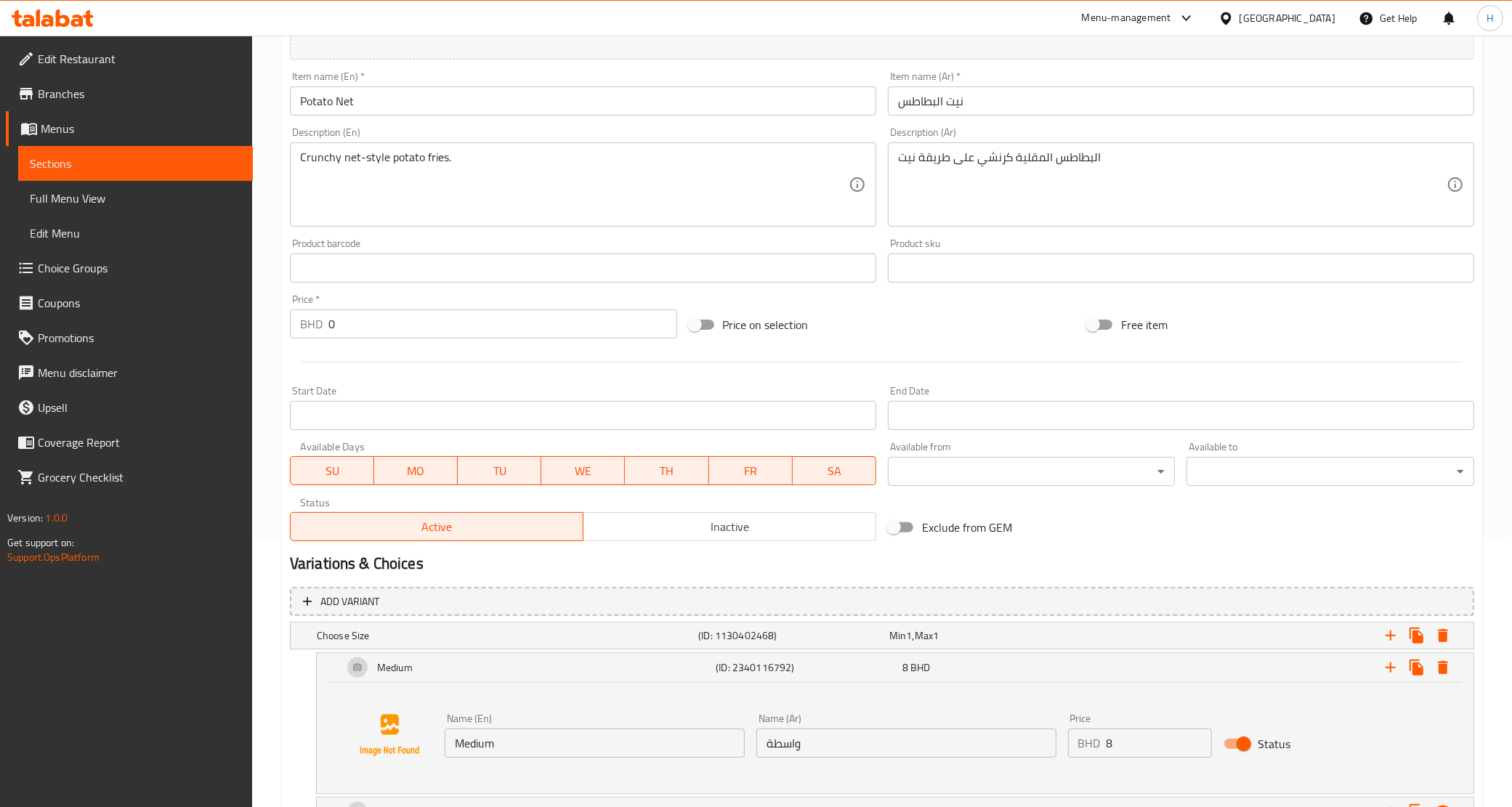
click at [115, 131] on span "Menus" at bounding box center [141, 128] width 201 height 17
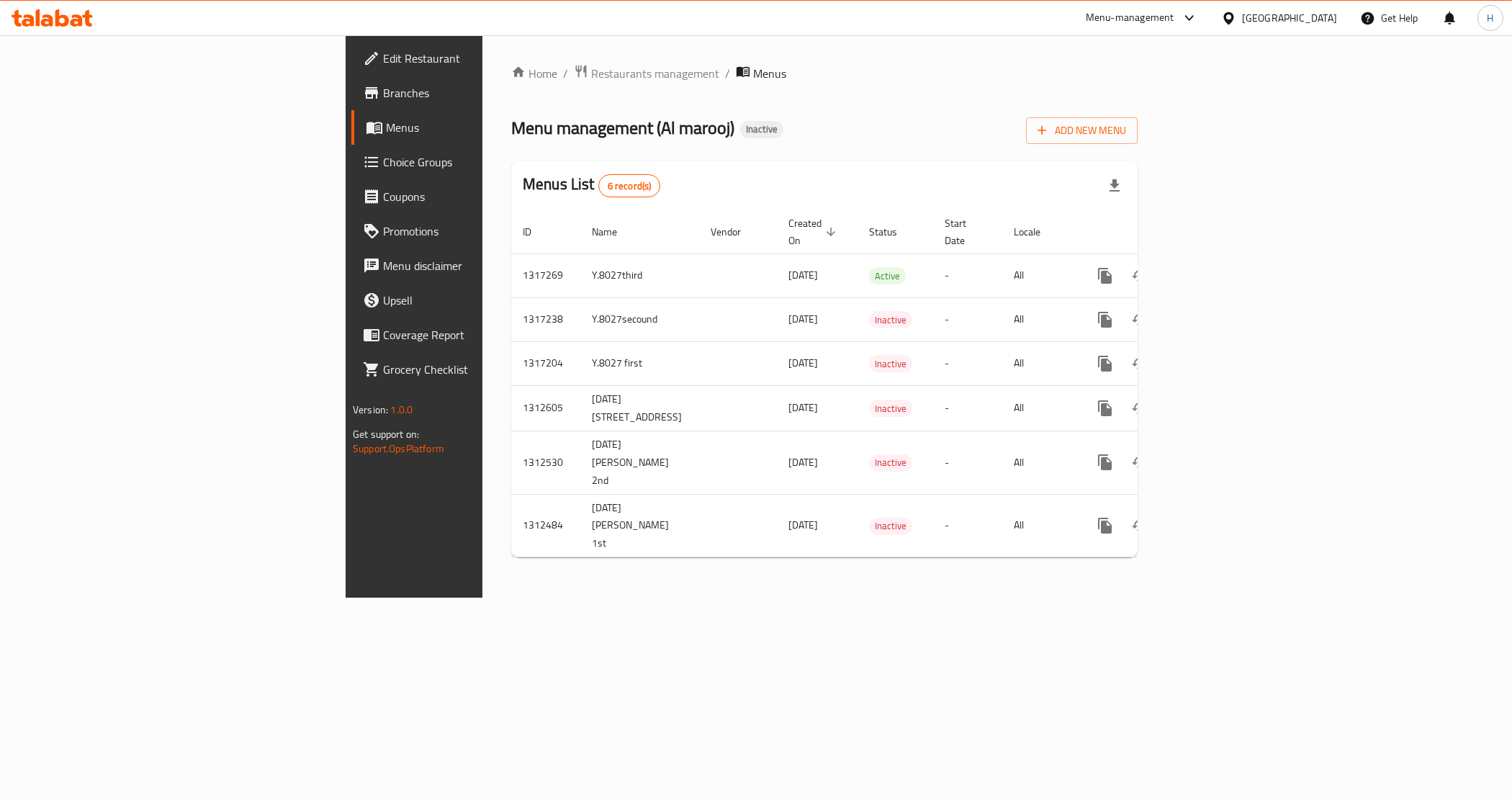
click at [383, 99] on span "Branches" at bounding box center [485, 92] width 203 height 17
